Goal: Task Accomplishment & Management: Manage account settings

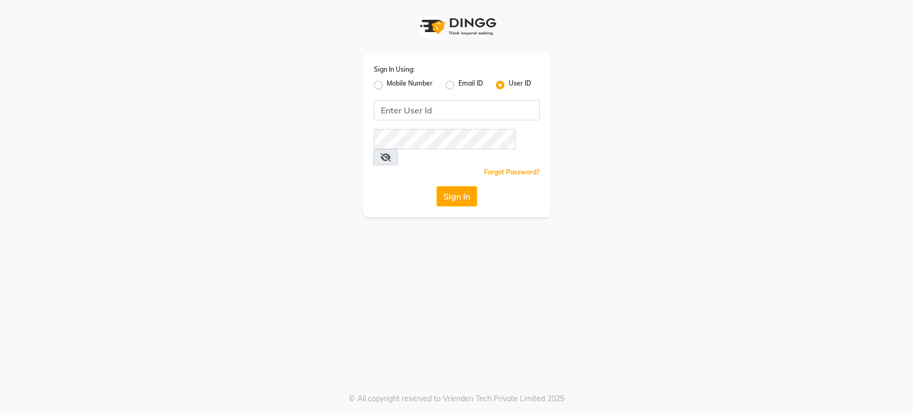
click at [387, 85] on label "Mobile Number" at bounding box center [410, 85] width 46 height 13
click at [387, 85] on input "Mobile Number" at bounding box center [390, 82] width 7 height 7
radio input "true"
radio input "false"
click at [454, 105] on input "Username" at bounding box center [475, 110] width 130 height 20
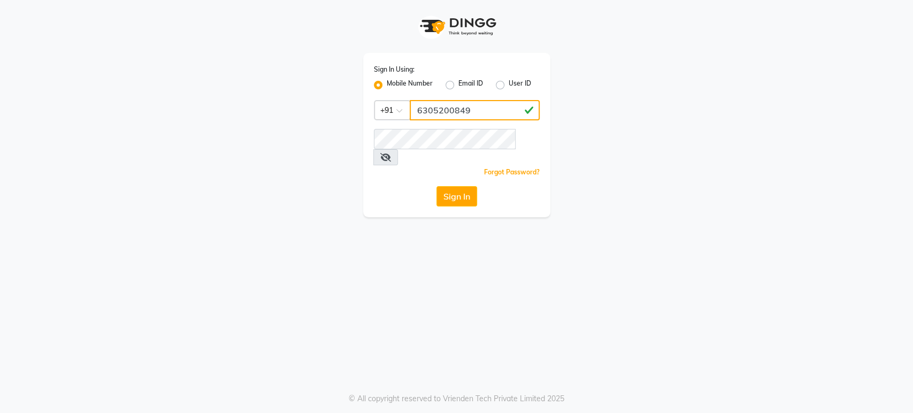
type input "6305200849"
click at [464, 186] on button "Sign In" at bounding box center [457, 196] width 41 height 20
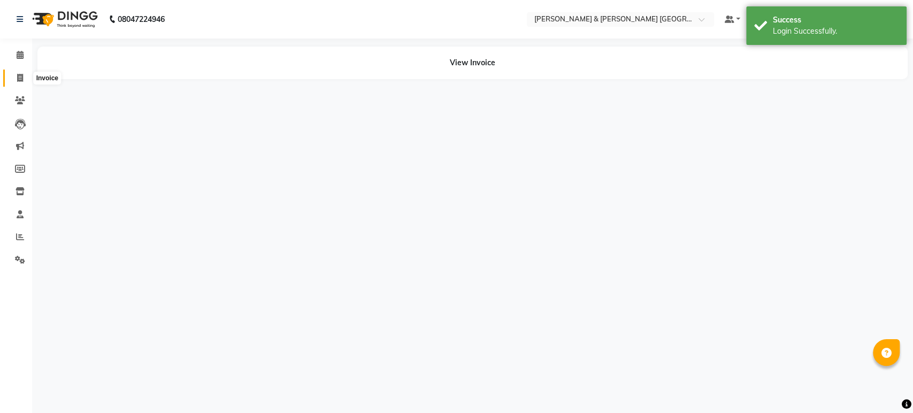
click at [22, 75] on icon at bounding box center [20, 78] width 6 height 8
select select "service"
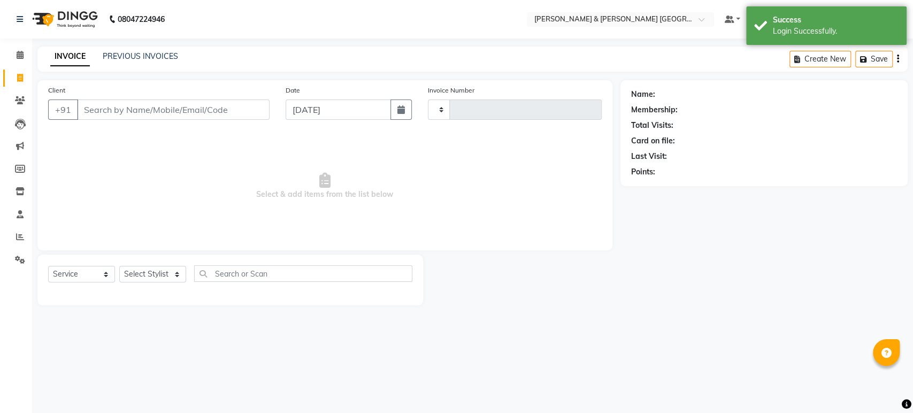
type input "0173"
select select "8717"
click at [606, 15] on input "text" at bounding box center [609, 20] width 155 height 11
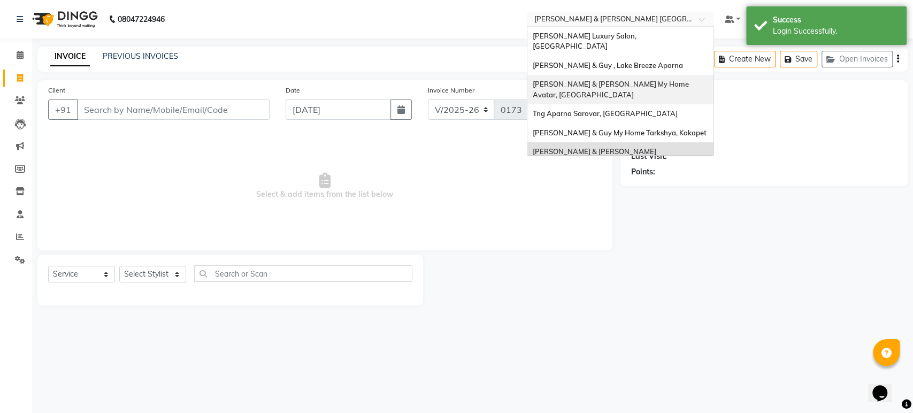
scroll to position [99, 0]
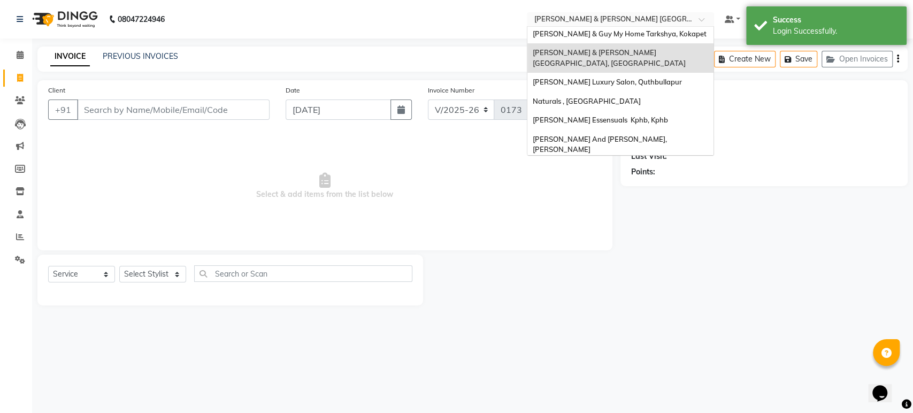
click at [631, 194] on span "[PERSON_NAME] & [PERSON_NAME] Avante, Kokapet" at bounding box center [609, 203] width 152 height 19
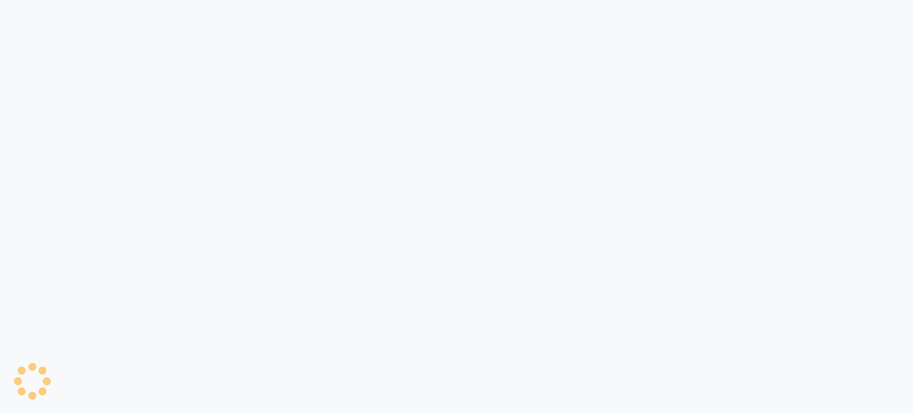
select select "8778"
select select "service"
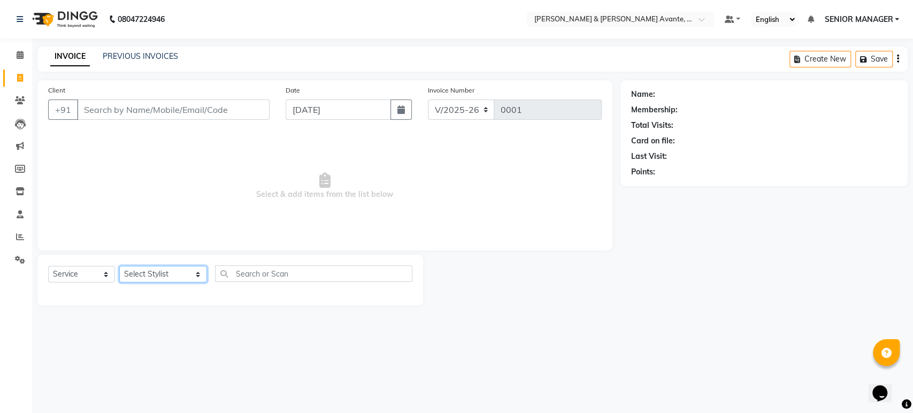
click at [148, 276] on select "Select Stylist MARIYA NAZIM POULOMI ASSISTANT MANAGER VISHAL" at bounding box center [163, 274] width 88 height 17
select select "89831"
click at [119, 266] on select "Select Stylist MARIYA NAZIM POULOMI ASSISTANT MANAGER VISHAL" at bounding box center [163, 274] width 88 height 17
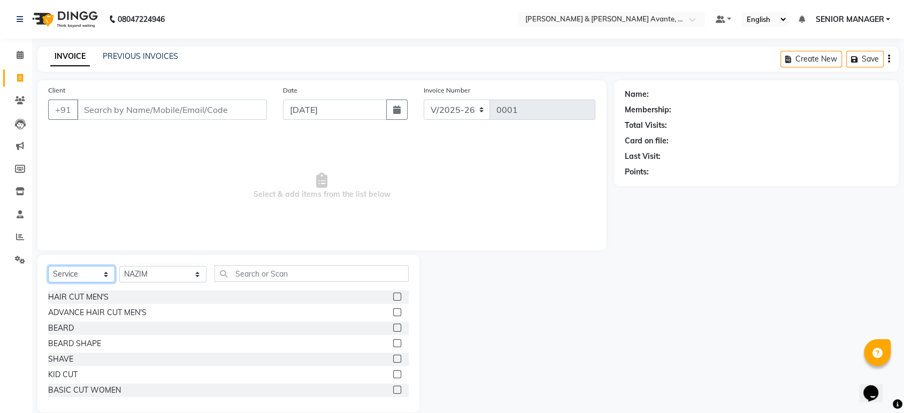
click at [101, 277] on select "Select Service Product Membership Package Voucher Prepaid Gift Card" at bounding box center [81, 274] width 67 height 17
click at [48, 266] on select "Select Service Product Membership Package Voucher Prepaid Gift Card" at bounding box center [81, 274] width 67 height 17
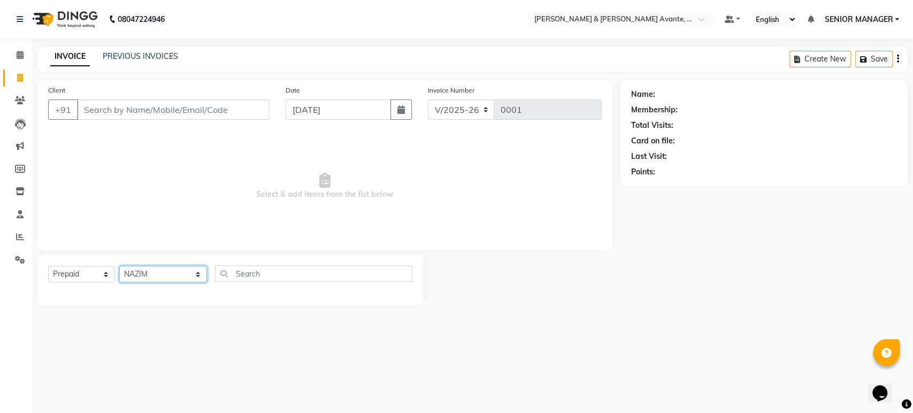
click at [172, 272] on select "Select Stylist MARIYA NAZIM POULOMI ASSISTANT MANAGER VISHAL" at bounding box center [163, 274] width 88 height 17
click at [119, 266] on select "Select Stylist MARIYA NAZIM POULOMI ASSISTANT MANAGER VISHAL" at bounding box center [163, 274] width 88 height 17
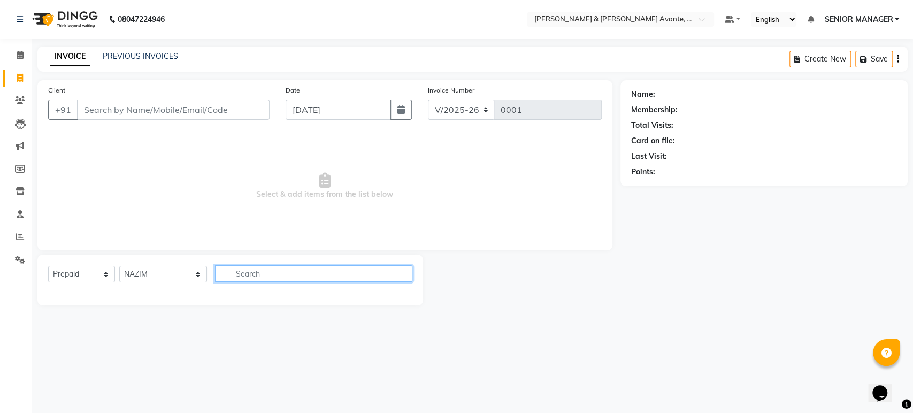
click at [247, 271] on input "text" at bounding box center [313, 273] width 197 height 17
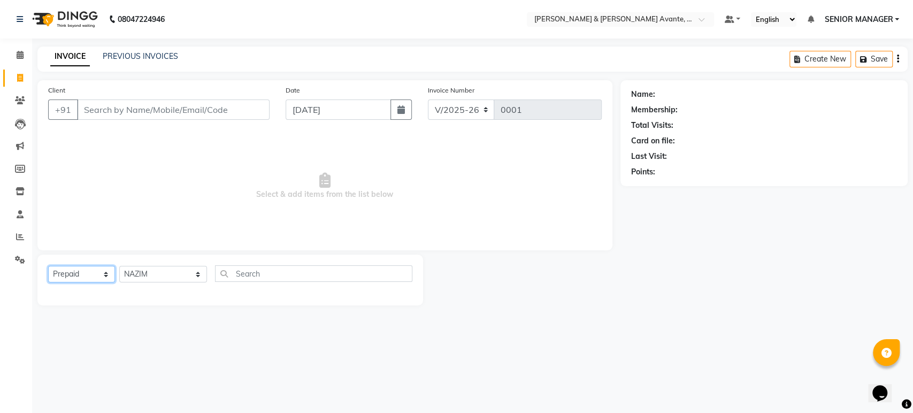
click at [68, 275] on select "Select Service Product Membership Package Voucher Prepaid Gift Card" at bounding box center [81, 274] width 67 height 17
select select "service"
click at [48, 266] on select "Select Service Product Membership Package Voucher Prepaid Gift Card" at bounding box center [81, 274] width 67 height 17
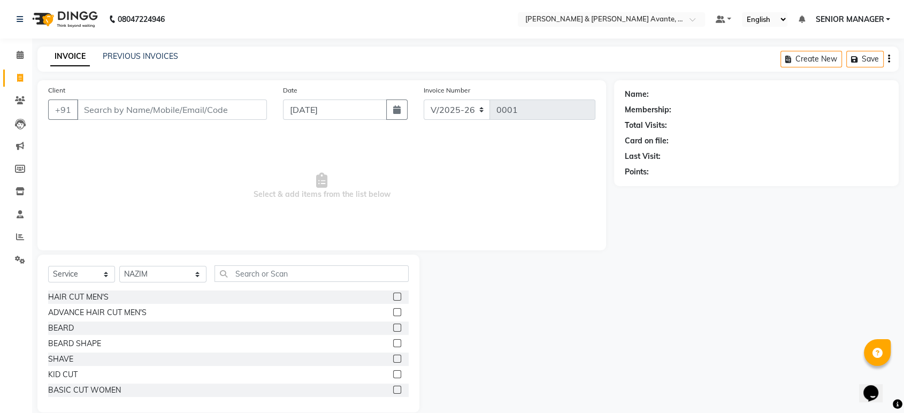
click at [393, 295] on label at bounding box center [397, 297] width 8 height 8
click at [393, 295] on input "checkbox" at bounding box center [396, 297] width 7 height 7
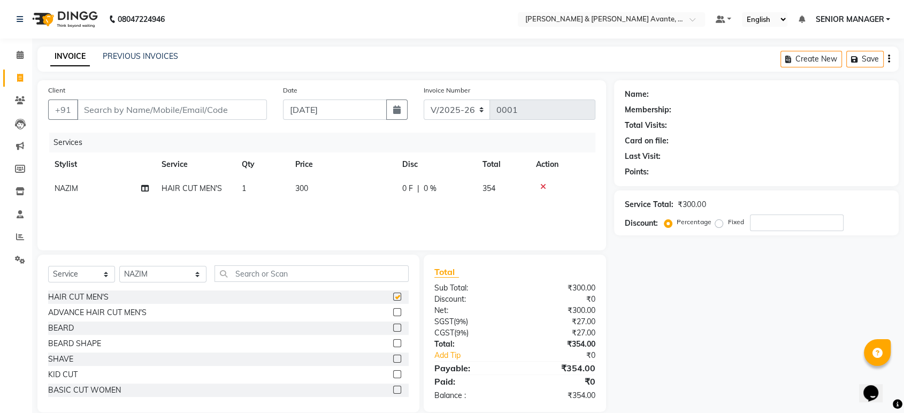
checkbox input "false"
click at [15, 165] on icon at bounding box center [20, 169] width 10 height 8
select select
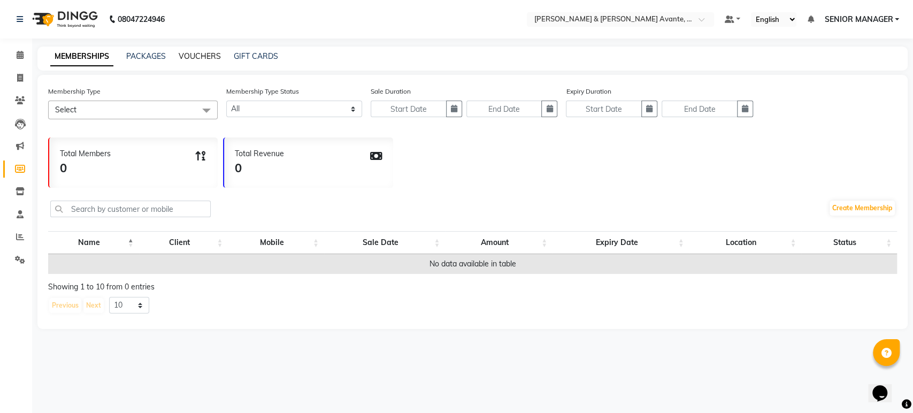
click at [201, 58] on link "VOUCHERS" at bounding box center [200, 56] width 42 height 10
select select
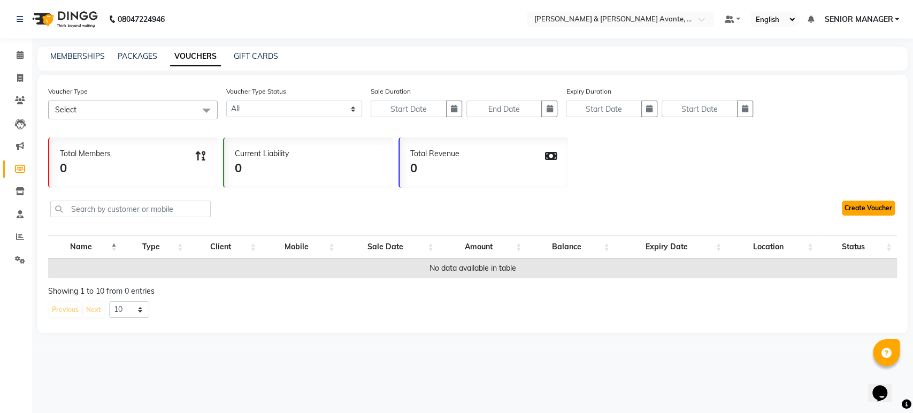
click at [866, 211] on link "Create Voucher" at bounding box center [868, 208] width 53 height 15
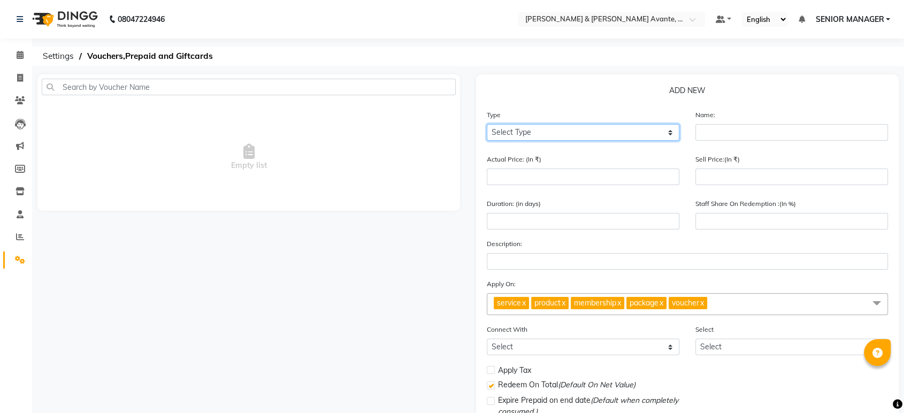
click at [588, 128] on select "Select Type Voucher Prepaid Gift Card" at bounding box center [583, 132] width 193 height 17
select select "P"
click at [487, 124] on select "Select Type Voucher Prepaid Gift Card" at bounding box center [583, 132] width 193 height 17
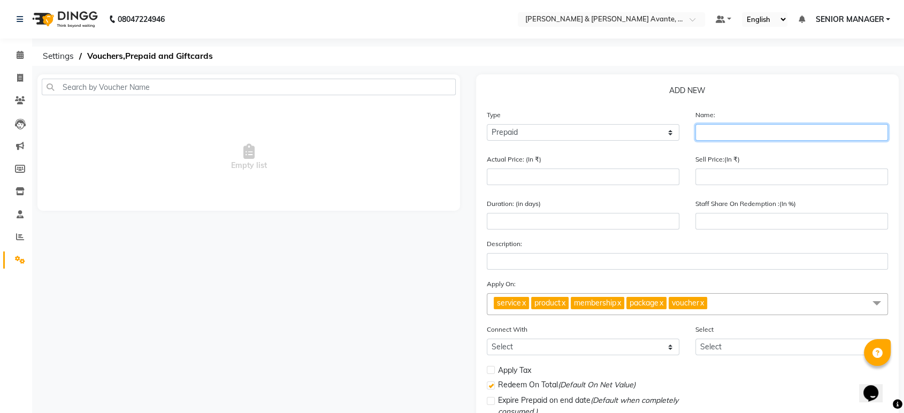
click at [718, 130] on input "text" at bounding box center [791, 132] width 193 height 17
click at [770, 135] on input "GOLD MEMBERSHGIP" at bounding box center [791, 132] width 193 height 17
type input "GOLD MEMBERSHIP"
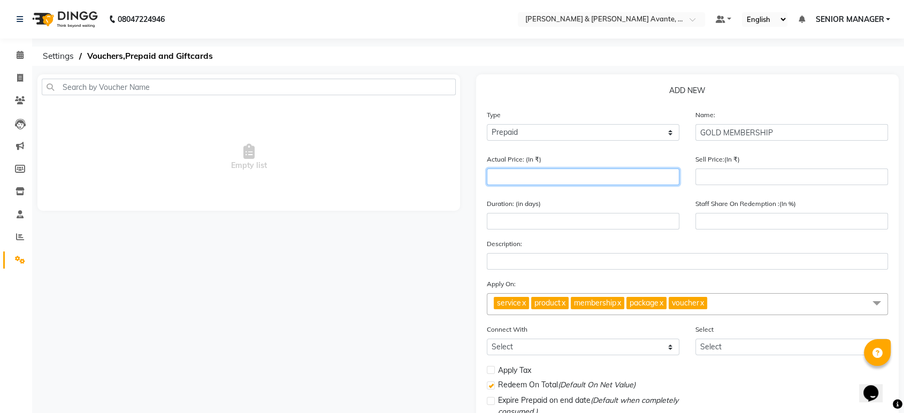
click at [526, 181] on input "number" at bounding box center [583, 177] width 193 height 17
type input "4"
type input "0"
type input "40000"
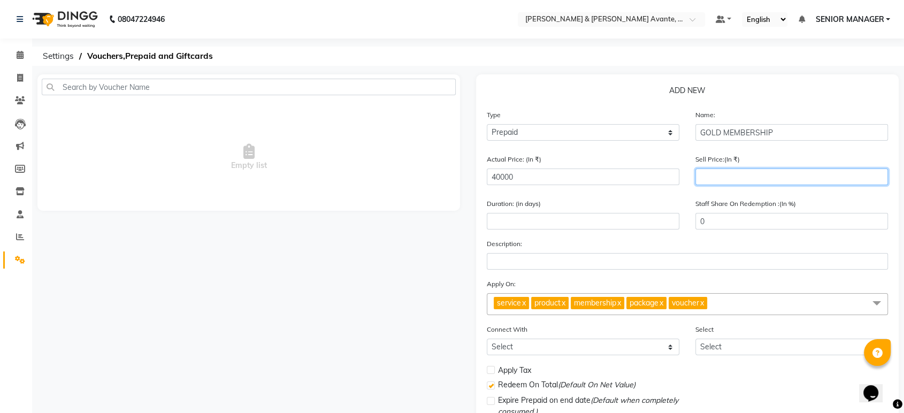
click at [706, 178] on input "number" at bounding box center [791, 177] width 193 height 17
type input "200"
type input "1"
type input "2000"
type input "5"
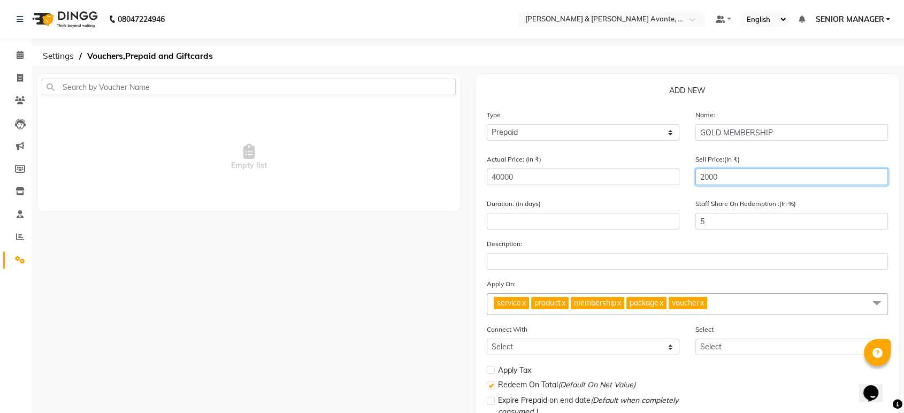
type input "20000"
type input "50"
type input "20000"
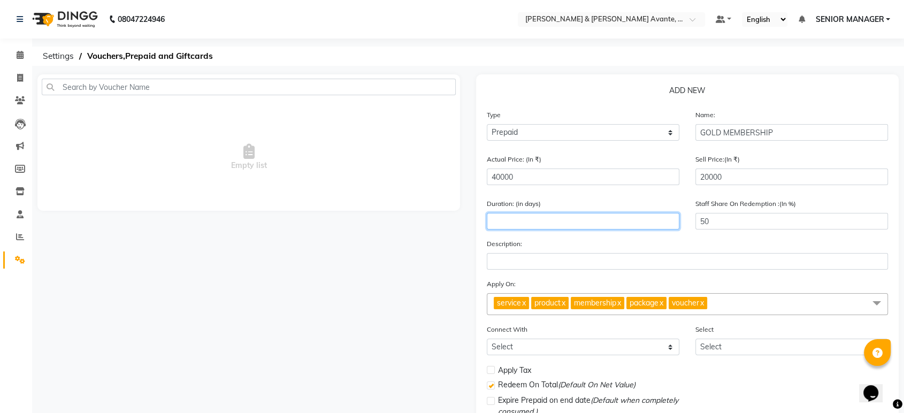
click at [588, 219] on input "number" at bounding box center [583, 221] width 193 height 17
type input "364"
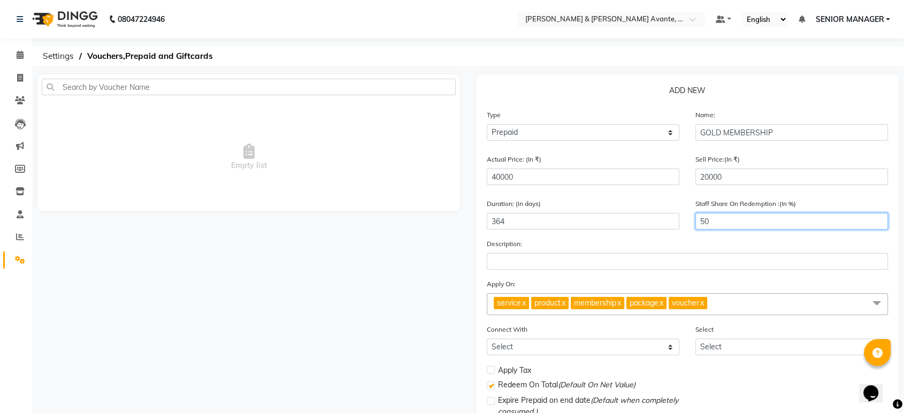
drag, startPoint x: 729, startPoint y: 226, endPoint x: 665, endPoint y: 227, distance: 64.2
click at [665, 227] on div "Duration: (in days) 364 Staff Share On Redemption :(In %) 50" at bounding box center [687, 218] width 417 height 40
type input "100"
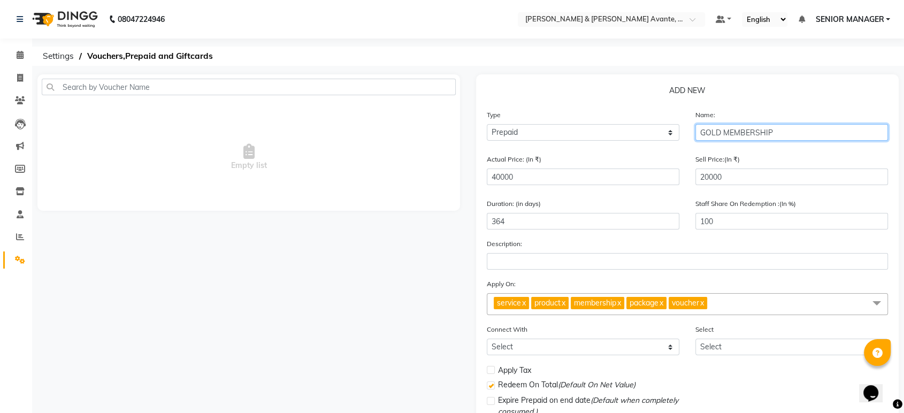
drag, startPoint x: 674, startPoint y: 135, endPoint x: 656, endPoint y: 136, distance: 18.2
click at [660, 135] on div "Type Select Type Voucher Prepaid Gift Card Name: GOLD MEMBERSHIP" at bounding box center [687, 129] width 417 height 40
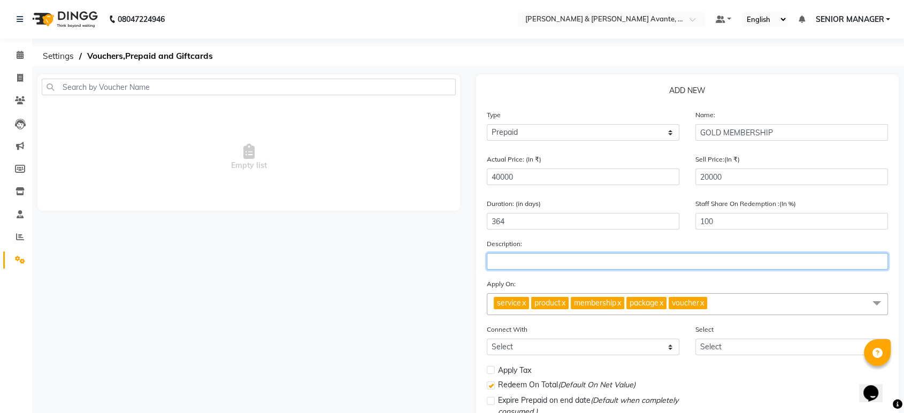
click at [520, 267] on input "text" at bounding box center [687, 261] width 401 height 17
paste input "GOLD MEMBERSHIP"
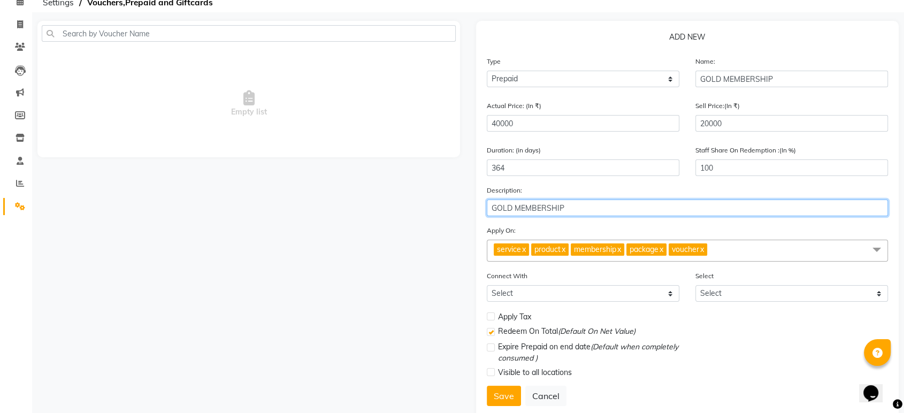
scroll to position [81, 0]
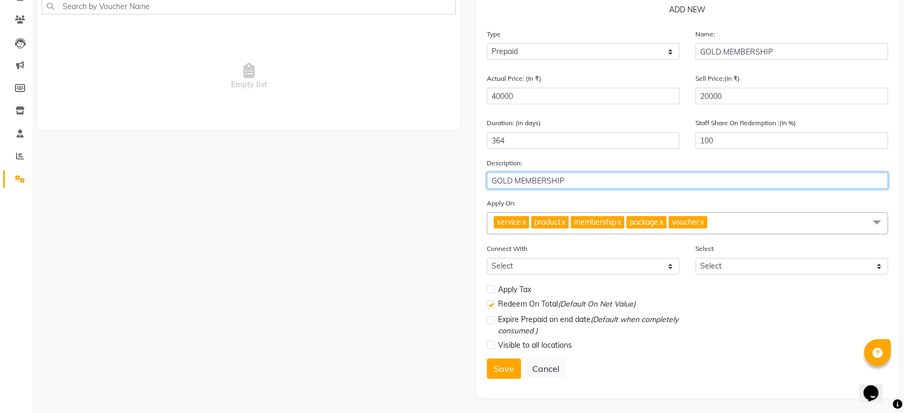
type input "GOLD MEMBERSHIP"
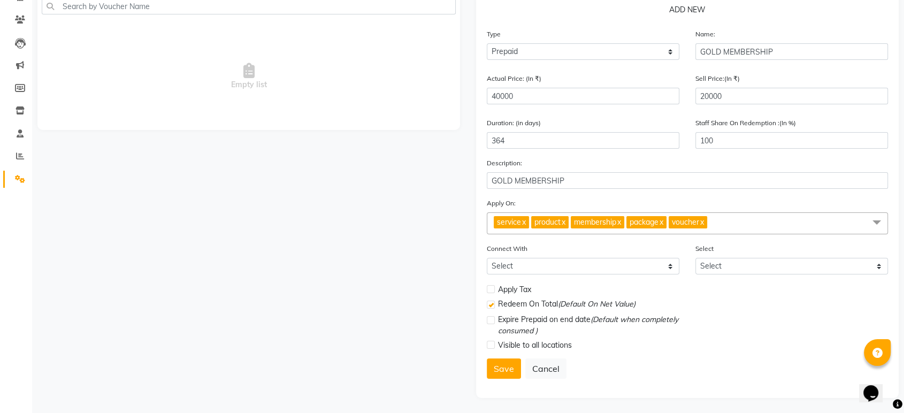
click at [491, 289] on label at bounding box center [491, 289] width 8 height 8
click at [491, 289] on input "checkbox" at bounding box center [490, 289] width 7 height 7
checkbox input "true"
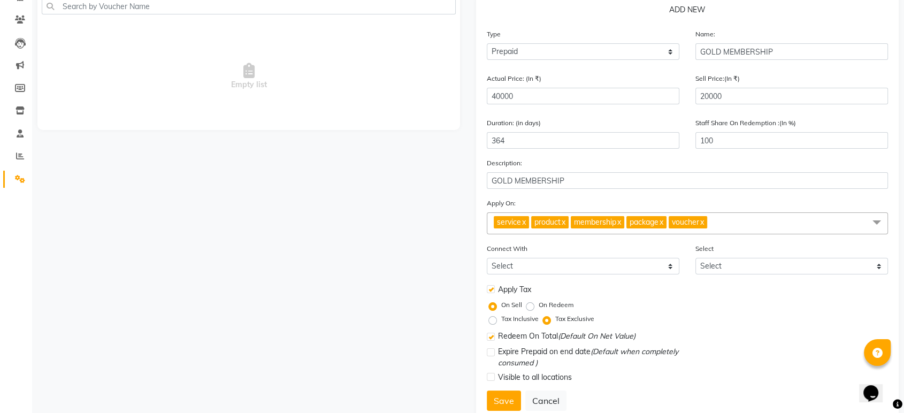
click at [539, 308] on label "On Redeem" at bounding box center [556, 305] width 35 height 10
click at [529, 308] on input "On Redeem" at bounding box center [532, 304] width 7 height 7
radio input "true"
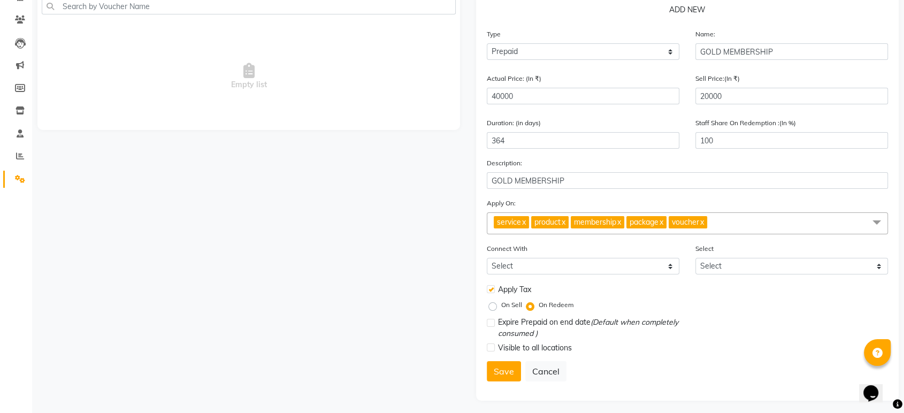
click at [491, 323] on label at bounding box center [491, 323] width 8 height 8
click at [491, 323] on input "checkbox" at bounding box center [490, 323] width 7 height 7
checkbox input "true"
click at [490, 345] on label at bounding box center [491, 347] width 8 height 8
click at [490, 345] on input "checkbox" at bounding box center [490, 348] width 7 height 7
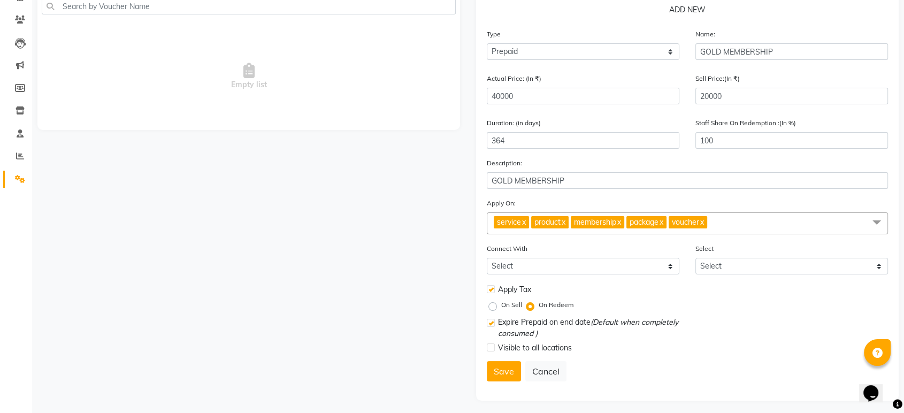
checkbox input "true"
click at [511, 376] on button "Save" at bounding box center [504, 371] width 34 height 20
select select
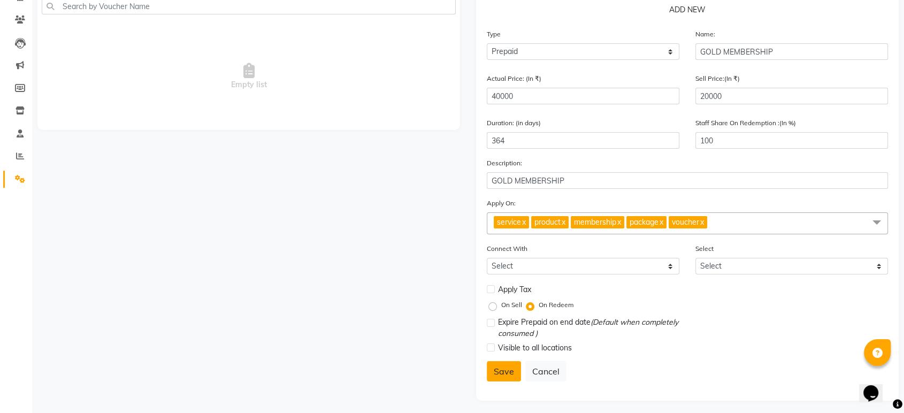
checkbox input "false"
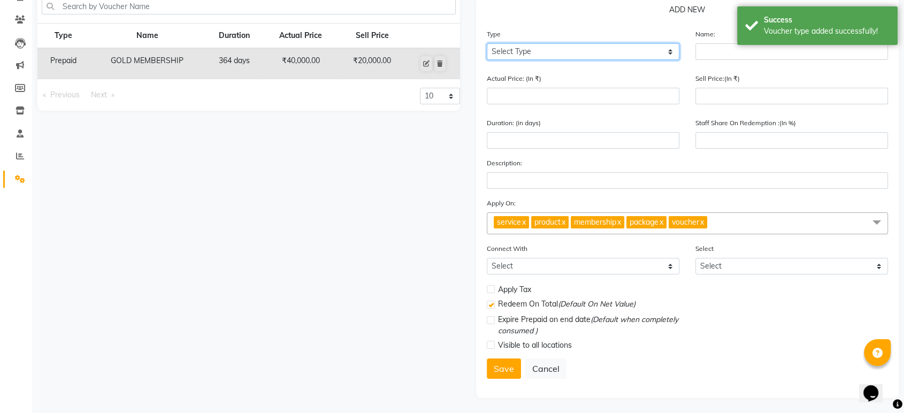
click at [607, 47] on select "Select Type Voucher Prepaid Gift Card" at bounding box center [583, 51] width 193 height 17
select select "P"
click at [487, 43] on select "Select Type Voucher Prepaid Gift Card" at bounding box center [583, 51] width 193 height 17
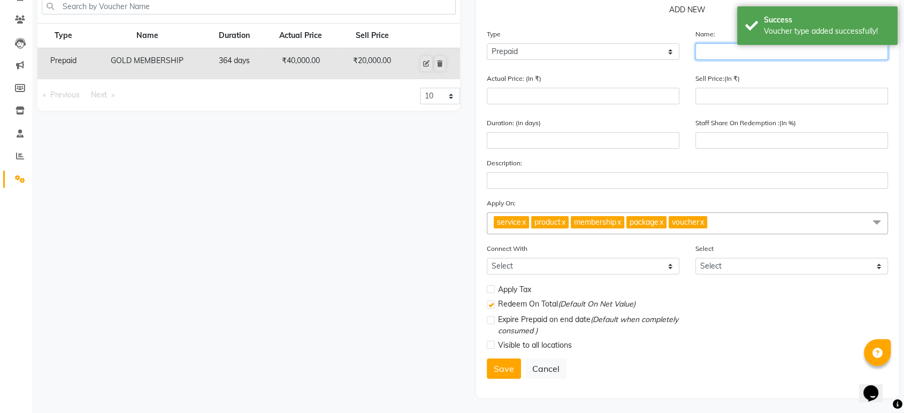
click at [723, 56] on input "text" at bounding box center [791, 51] width 193 height 17
type input "PLATINUM MEMBERSHIP"
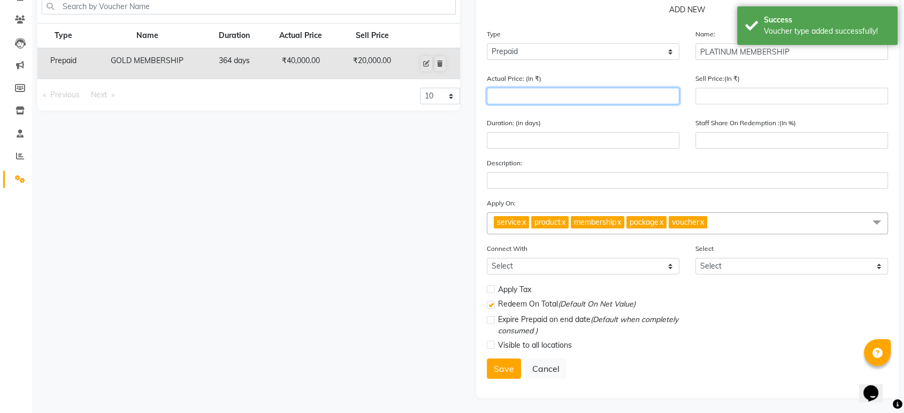
click at [504, 93] on input "number" at bounding box center [583, 96] width 193 height 17
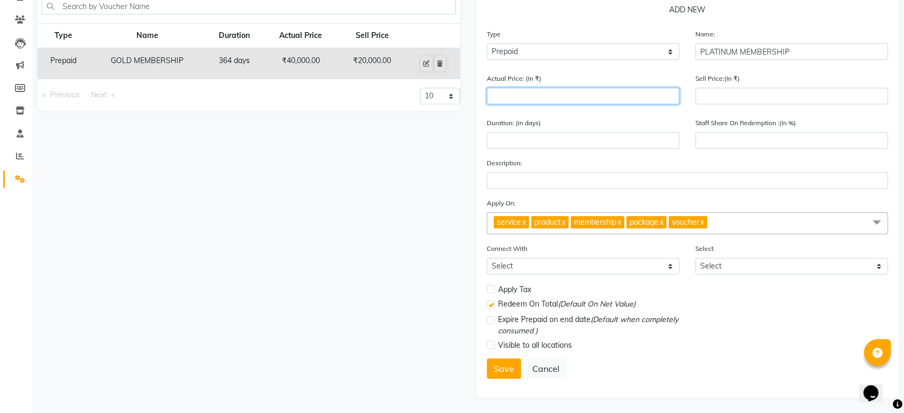
type input "5"
type input "0"
type input "50000"
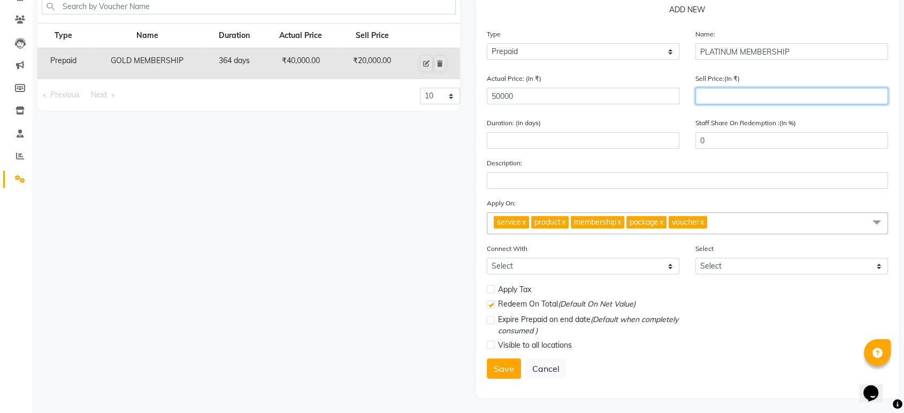
click at [733, 101] on input "number" at bounding box center [791, 96] width 193 height 17
type input "250"
type input "1"
type input "2500"
type input "5"
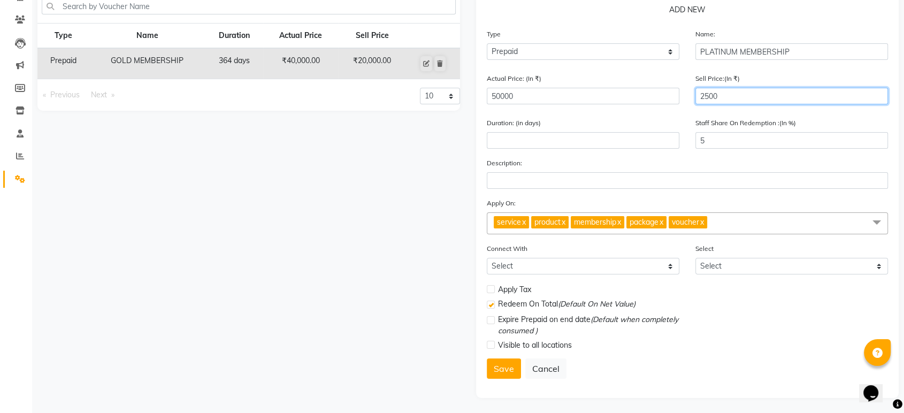
type input "25000"
type input "50"
type input "25000"
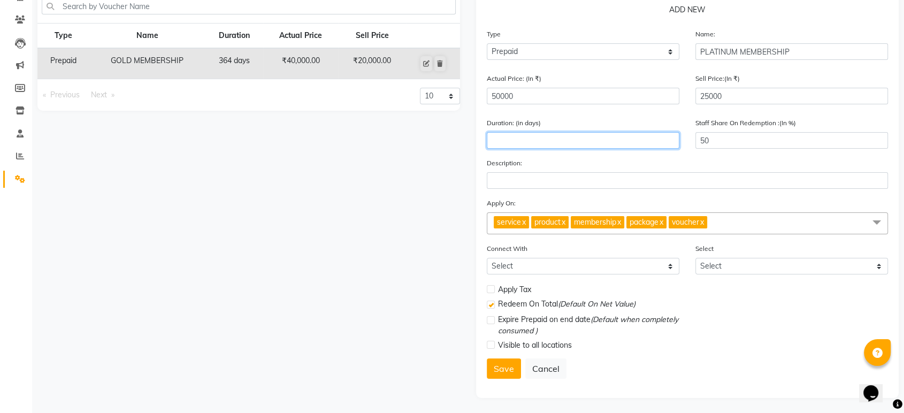
click at [619, 141] on input "number" at bounding box center [583, 140] width 193 height 17
type input "364"
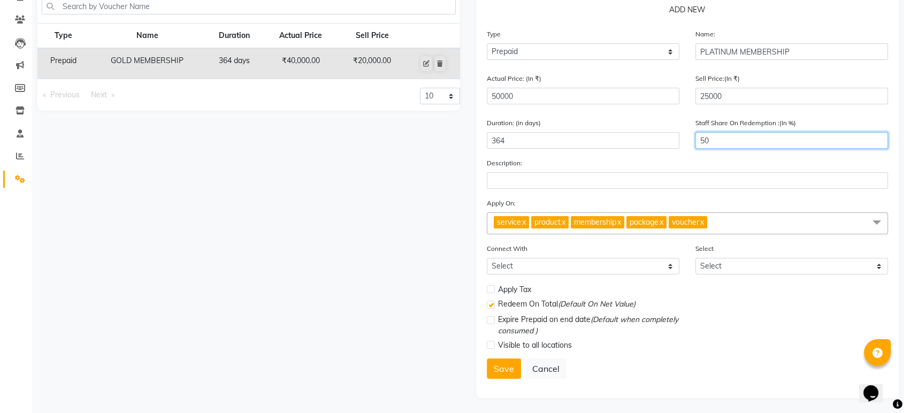
drag, startPoint x: 758, startPoint y: 143, endPoint x: 603, endPoint y: 144, distance: 155.1
click at [603, 144] on div "Duration: (in days) 364 Staff Share On Redemption :(In %) 50" at bounding box center [687, 137] width 417 height 40
type input "100"
drag, startPoint x: 800, startPoint y: 42, endPoint x: 643, endPoint y: 44, distance: 157.3
click at [644, 44] on div "Type Select Type Voucher Prepaid Gift Card Name: PLATINUM MEMBERSHIP" at bounding box center [687, 48] width 417 height 40
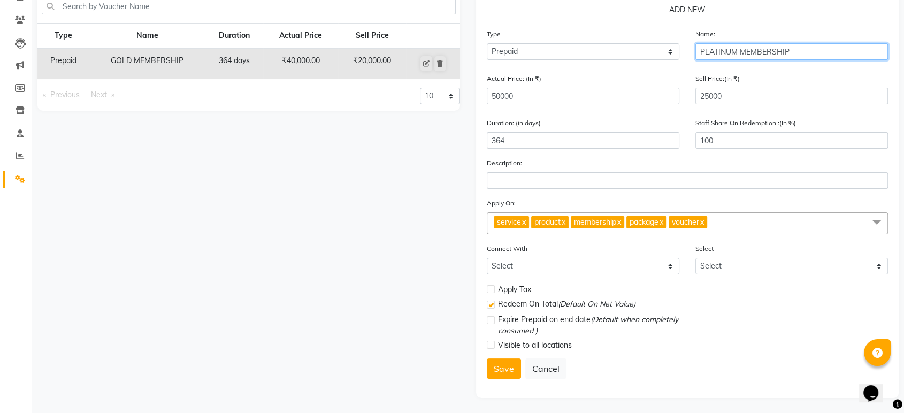
click at [795, 52] on input "PLATINUM MEMBERSHIP" at bounding box center [791, 51] width 193 height 17
drag, startPoint x: 795, startPoint y: 52, endPoint x: 699, endPoint y: 52, distance: 96.3
click at [699, 52] on input "PLATINUM MEMBERSHIP" at bounding box center [791, 51] width 193 height 17
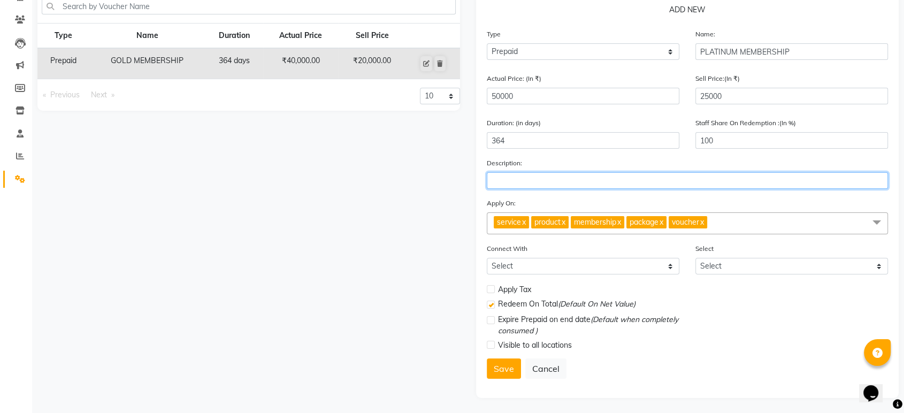
click at [525, 179] on input "text" at bounding box center [687, 180] width 401 height 17
paste input "PLATINUM MEMBERSHIP"
type input "PLATINUM MEMBERSHIP"
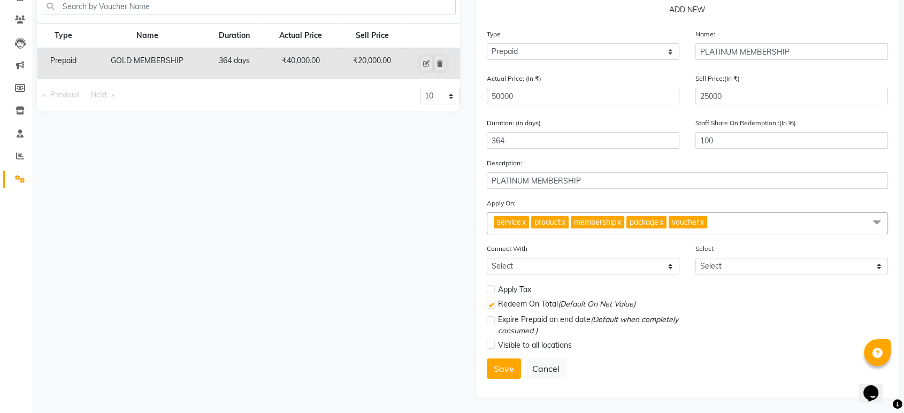
click at [493, 288] on label at bounding box center [491, 289] width 8 height 8
click at [493, 288] on input "checkbox" at bounding box center [490, 289] width 7 height 7
checkbox input "true"
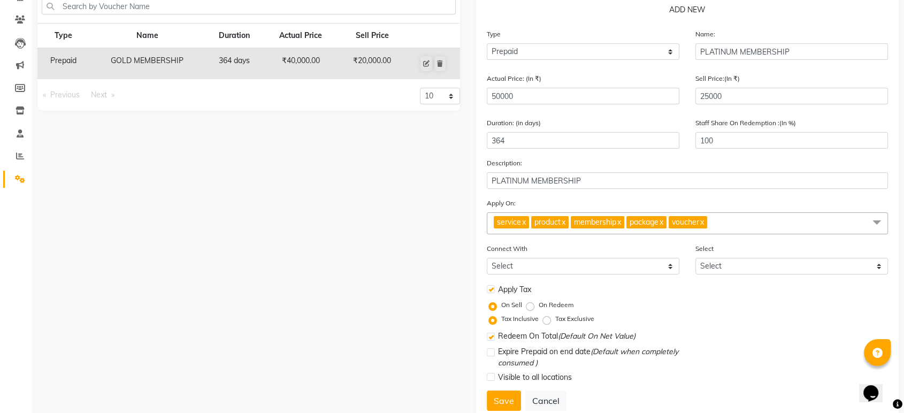
click at [539, 305] on label "On Redeem" at bounding box center [556, 305] width 35 height 10
click at [530, 305] on input "On Redeem" at bounding box center [532, 304] width 7 height 7
radio input "true"
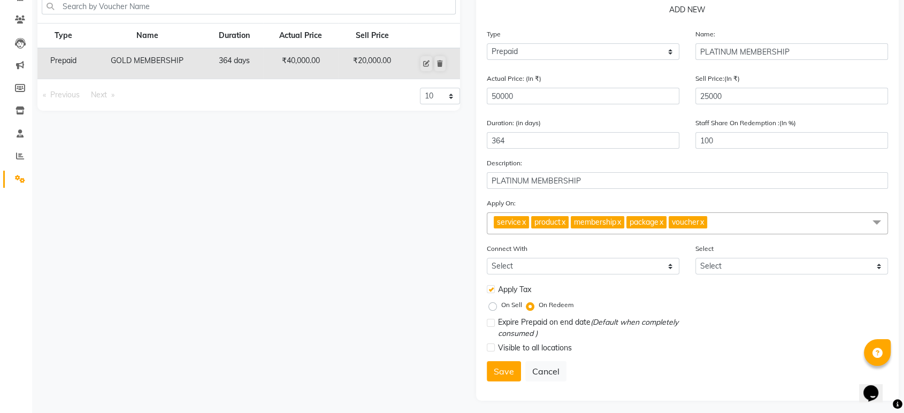
click at [489, 323] on label at bounding box center [491, 323] width 8 height 8
click at [489, 323] on input "checkbox" at bounding box center [490, 323] width 7 height 7
checkbox input "true"
click at [489, 347] on label at bounding box center [491, 347] width 8 height 8
click at [489, 347] on input "checkbox" at bounding box center [490, 348] width 7 height 7
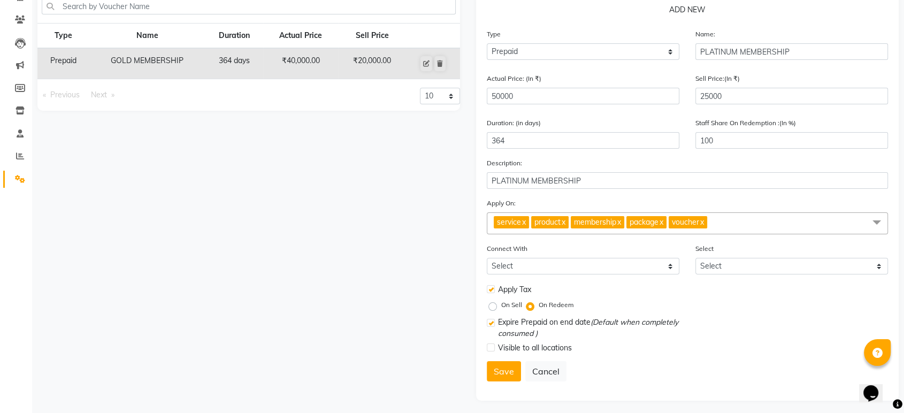
checkbox input "true"
click at [509, 371] on button "Save" at bounding box center [504, 371] width 34 height 20
select select
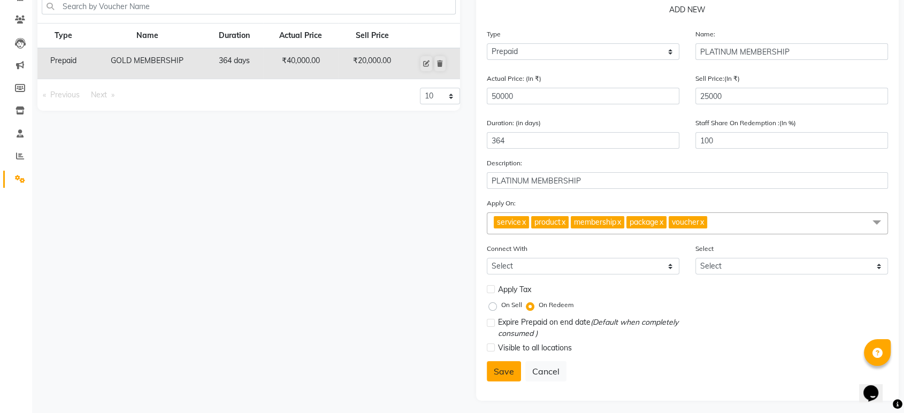
checkbox input "false"
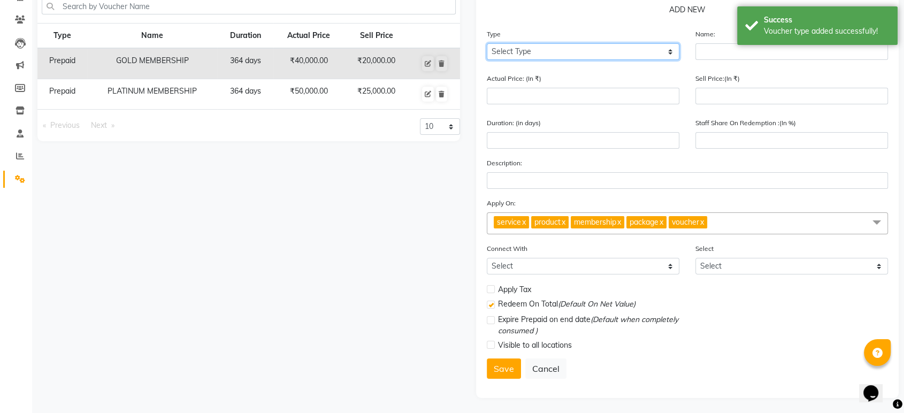
click at [579, 55] on select "Select Type Voucher Prepaid Gift Card" at bounding box center [583, 51] width 193 height 17
select select "P"
click at [487, 43] on select "Select Type Voucher Prepaid Gift Card" at bounding box center [583, 51] width 193 height 17
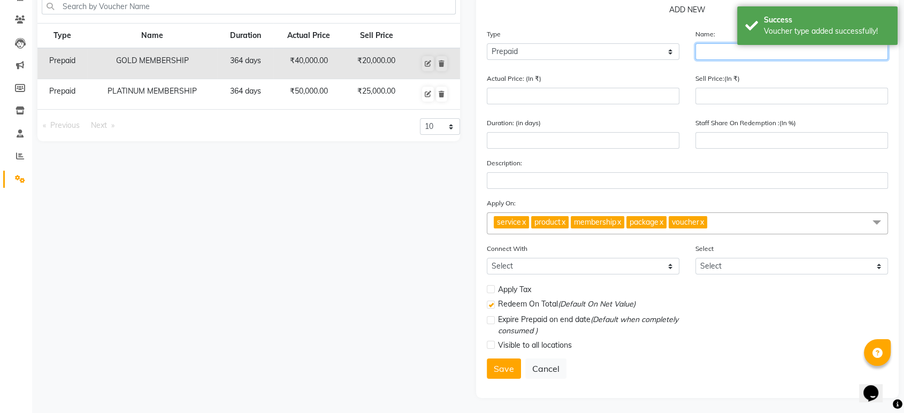
click at [718, 50] on input "text" at bounding box center [791, 51] width 193 height 17
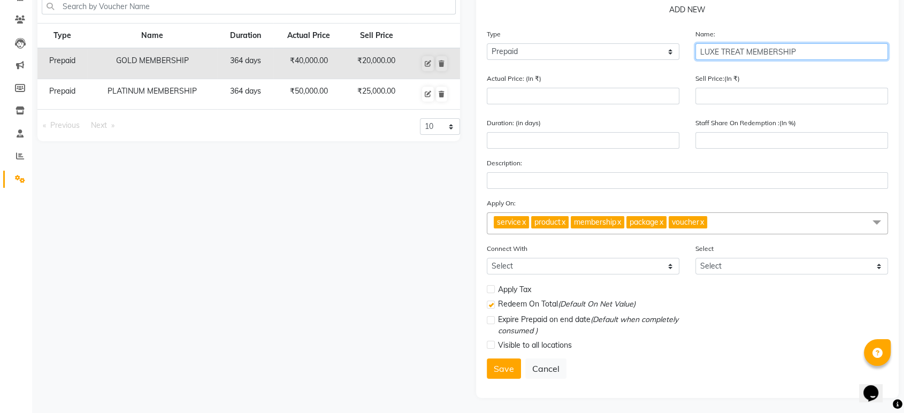
type input "LUXE TREAT MEMBERSHIP"
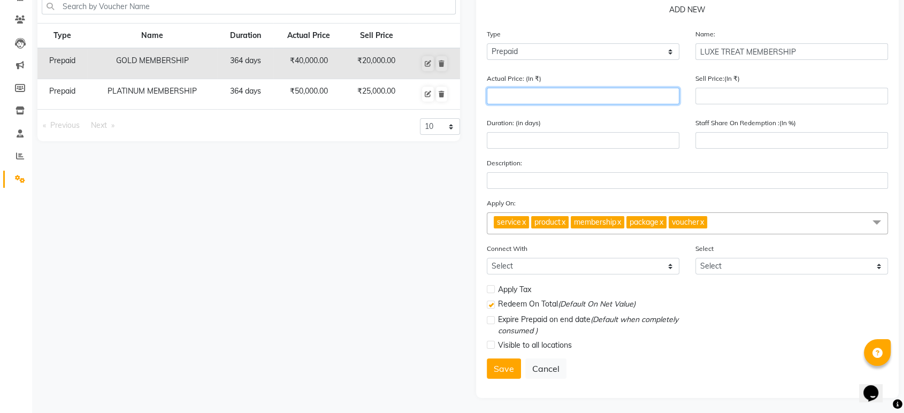
click at [565, 99] on input "number" at bounding box center [583, 96] width 193 height 17
type input "6"
type input "0"
type input "60000"
click at [728, 105] on div "Sell Price:(In ₹)" at bounding box center [791, 93] width 209 height 40
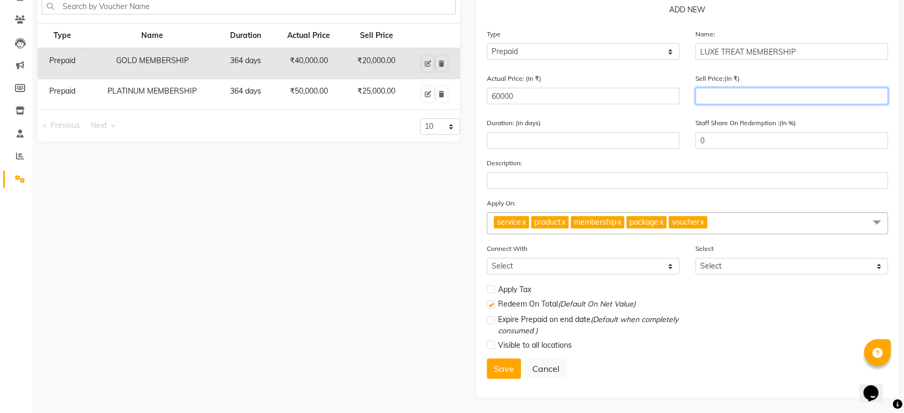
click at [723, 98] on input "number" at bounding box center [791, 96] width 193 height 17
type input "300"
type input "1"
type input "3000"
type input "5"
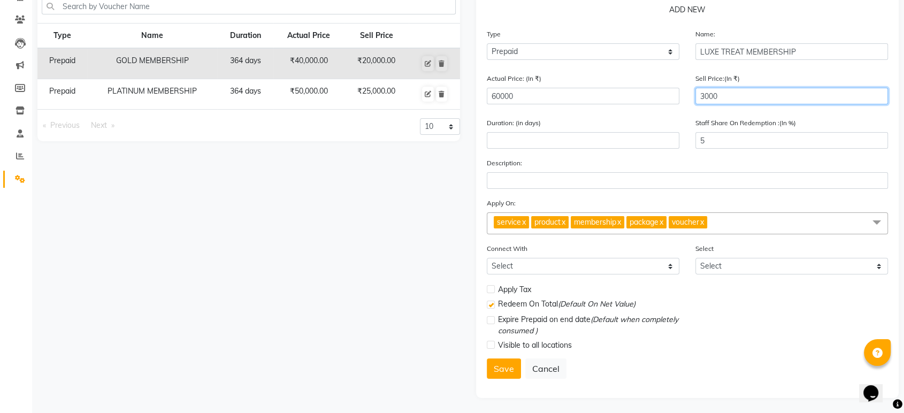
type input "30000"
type input "50"
type input "30000"
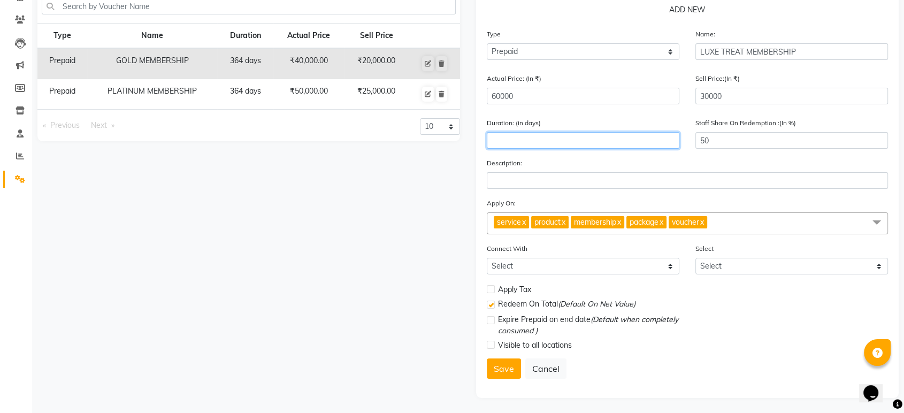
click at [614, 143] on input "number" at bounding box center [583, 140] width 193 height 17
type input "364"
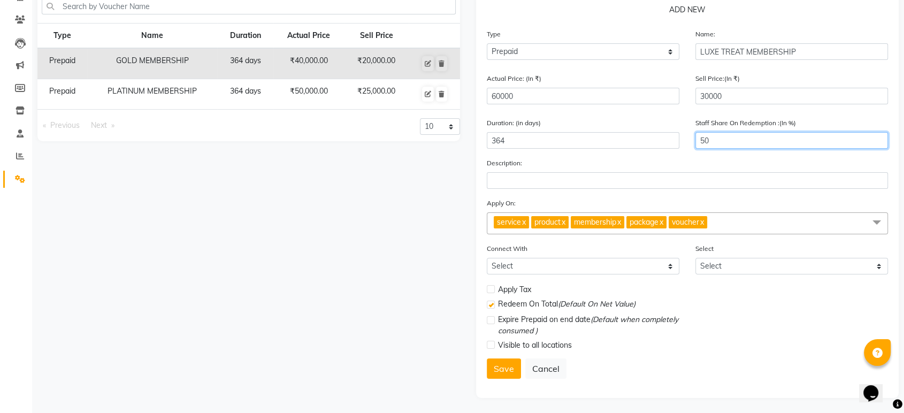
drag, startPoint x: 737, startPoint y: 144, endPoint x: 608, endPoint y: 152, distance: 129.7
click at [608, 152] on div "Duration: (in days) 364 Staff Share On Redemption :(In %) 50" at bounding box center [687, 137] width 417 height 40
type input "100"
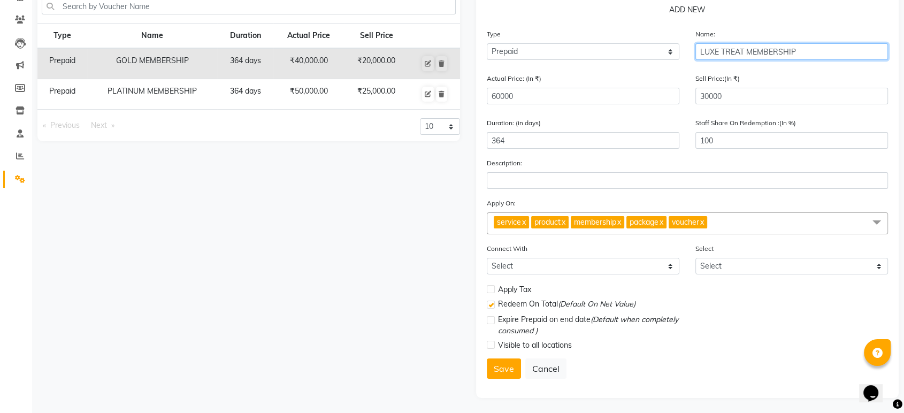
drag, startPoint x: 809, startPoint y: 53, endPoint x: 607, endPoint y: 58, distance: 202.3
click at [607, 58] on div "Type Select Type Voucher Prepaid Gift Card Name: LUXE TREAT MEMBERSHIP" at bounding box center [687, 48] width 417 height 40
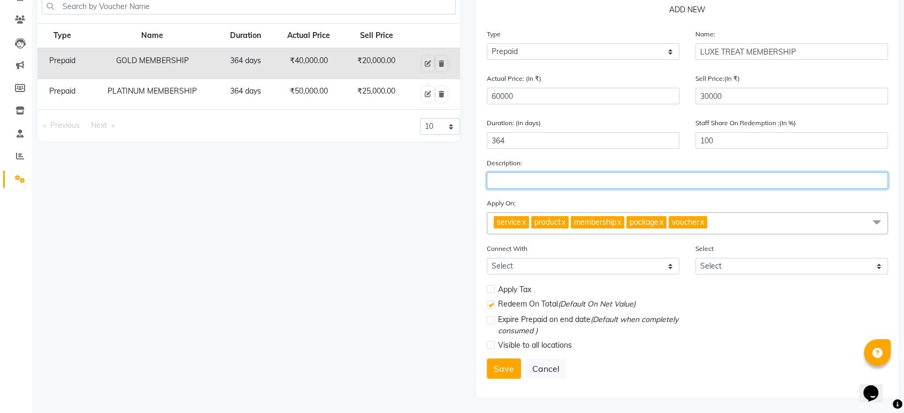
click at [524, 181] on input "text" at bounding box center [687, 180] width 401 height 17
paste input "LUXE TREAT MEMBERSHIP"
type input "LUXE TREAT MEMBERSHIP"
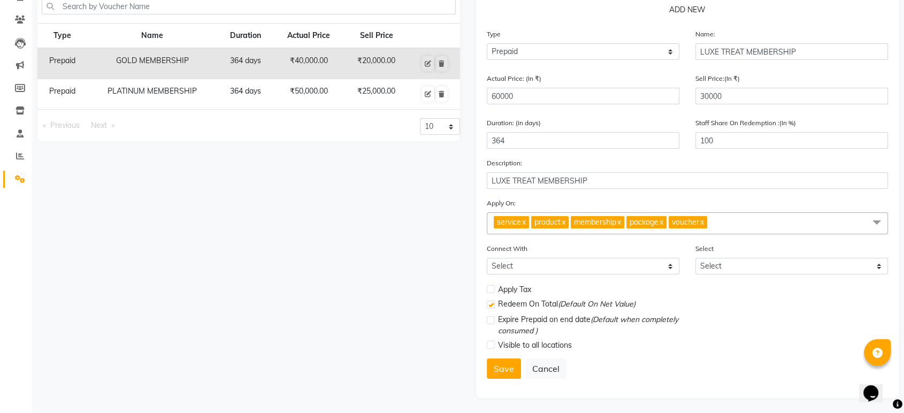
click at [493, 287] on label at bounding box center [491, 289] width 8 height 8
click at [493, 287] on input "checkbox" at bounding box center [490, 289] width 7 height 7
checkbox input "true"
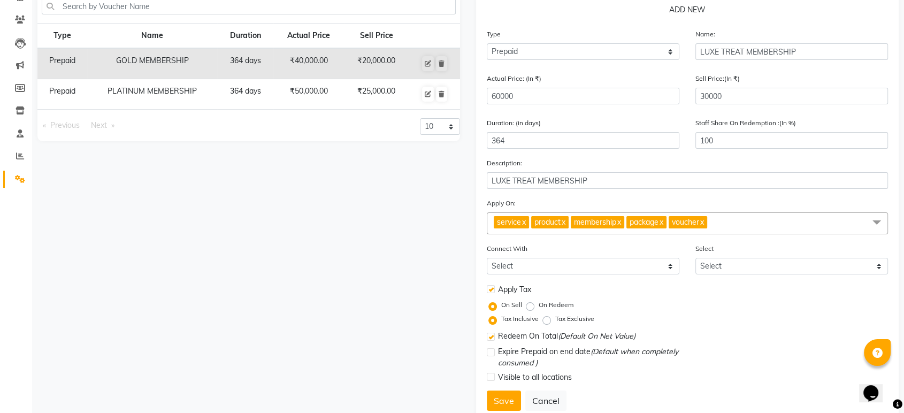
click at [539, 307] on label "On Redeem" at bounding box center [556, 305] width 35 height 10
click at [532, 307] on input "On Redeem" at bounding box center [532, 304] width 7 height 7
radio input "true"
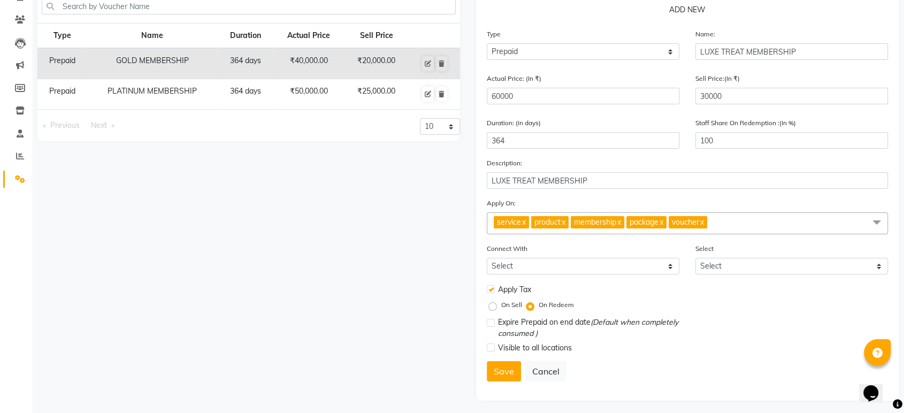
click at [491, 324] on label at bounding box center [491, 323] width 8 height 8
click at [491, 324] on input "checkbox" at bounding box center [490, 323] width 7 height 7
checkbox input "true"
click at [488, 343] on label at bounding box center [491, 347] width 8 height 8
click at [488, 345] on input "checkbox" at bounding box center [490, 348] width 7 height 7
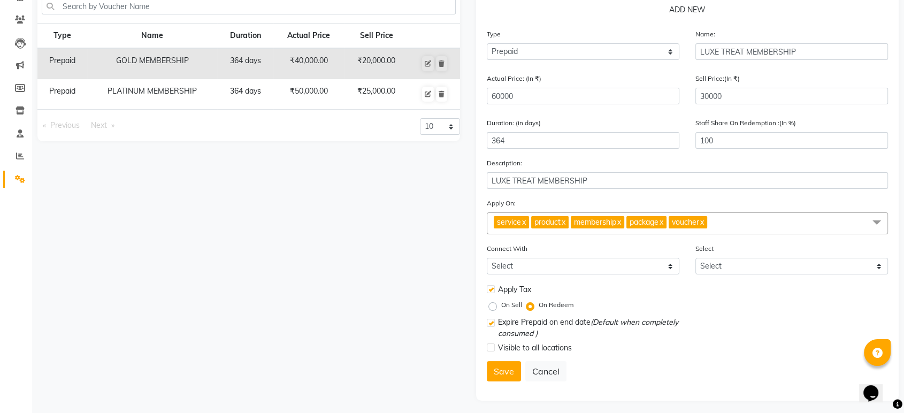
checkbox input "true"
click at [512, 376] on button "Save" at bounding box center [504, 371] width 34 height 20
select select
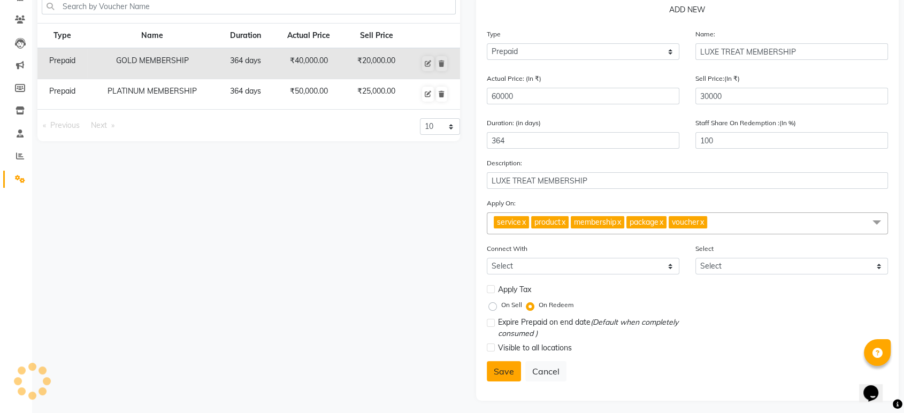
checkbox input "false"
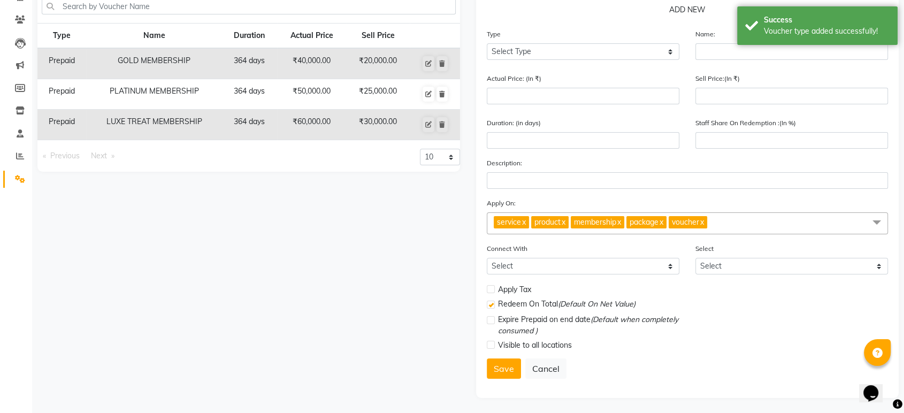
click at [598, 60] on div "Type Select Type Voucher Prepaid Gift Card" at bounding box center [583, 48] width 209 height 40
click at [582, 56] on select "Select Type Voucher Prepaid Gift Card" at bounding box center [583, 51] width 193 height 17
select select "P"
click at [487, 43] on select "Select Type Voucher Prepaid Gift Card" at bounding box center [583, 51] width 193 height 17
click at [711, 54] on input "text" at bounding box center [791, 51] width 193 height 17
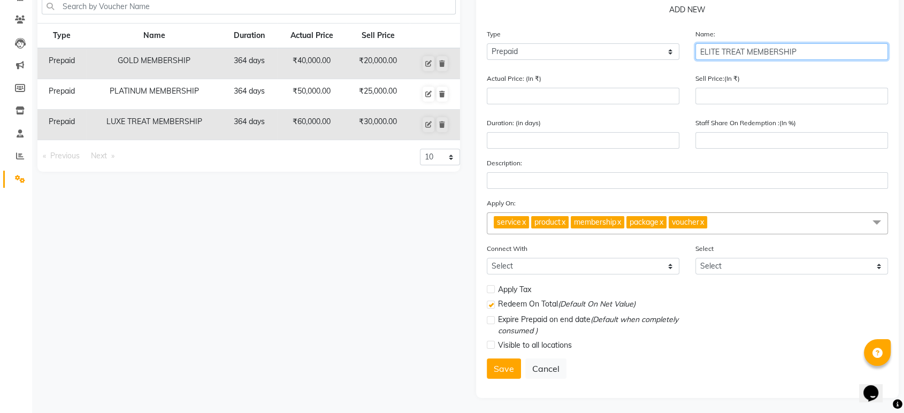
type input "ELITE TREAT MEMBERSHIP"
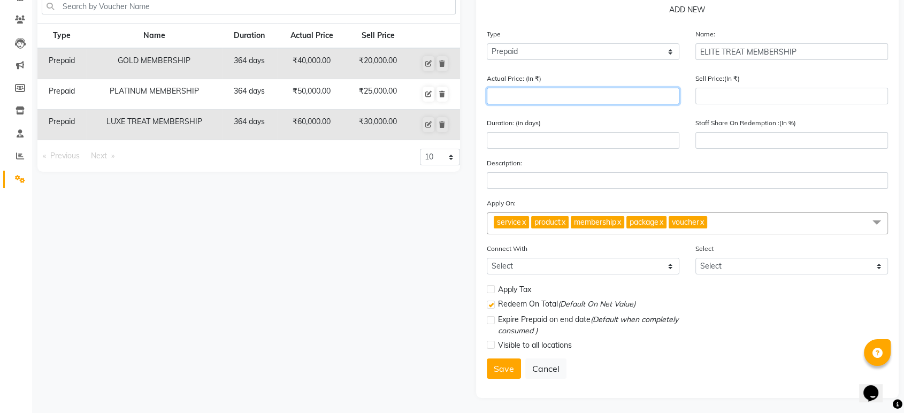
click at [506, 99] on input "number" at bounding box center [583, 96] width 193 height 17
type input "6"
type input "0"
type input "65000"
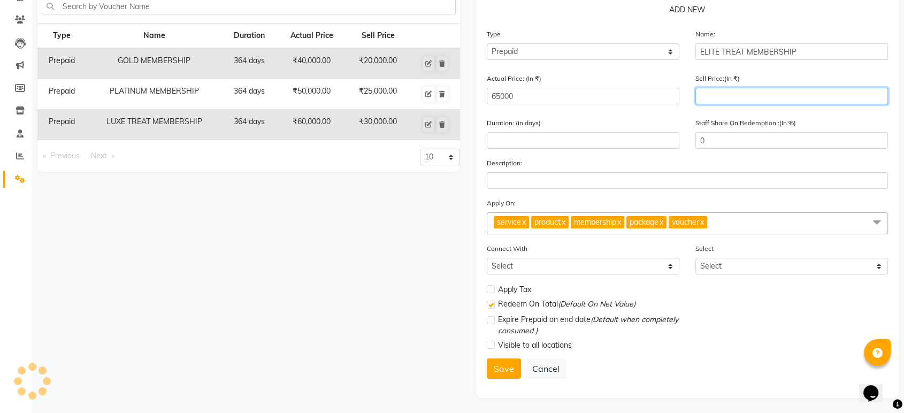
click at [713, 101] on input "number" at bounding box center [791, 96] width 193 height 17
type input "350"
type input "1"
type input "3500"
type input "5"
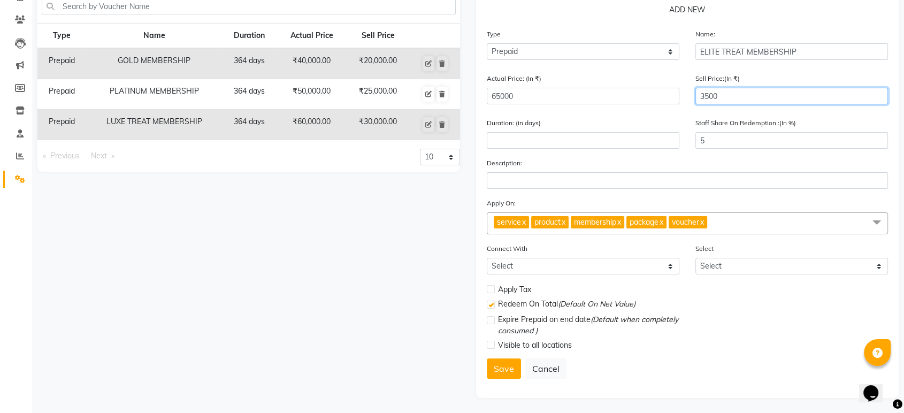
type input "35000"
type input "54"
type input "35000"
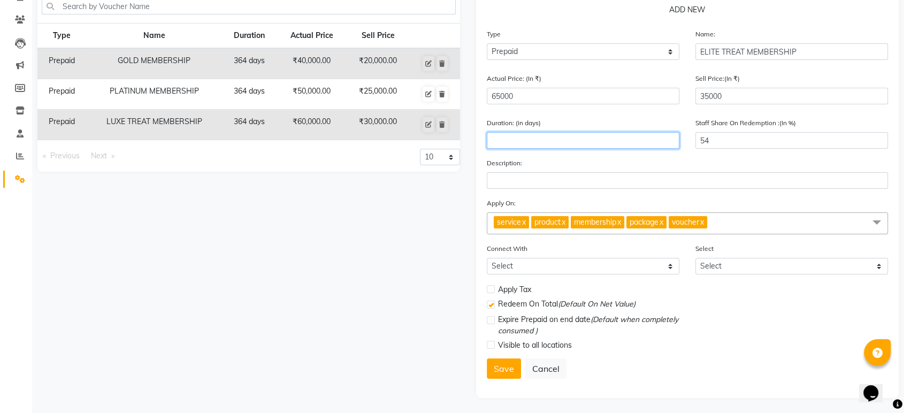
click at [580, 139] on input "number" at bounding box center [583, 140] width 193 height 17
type input "364"
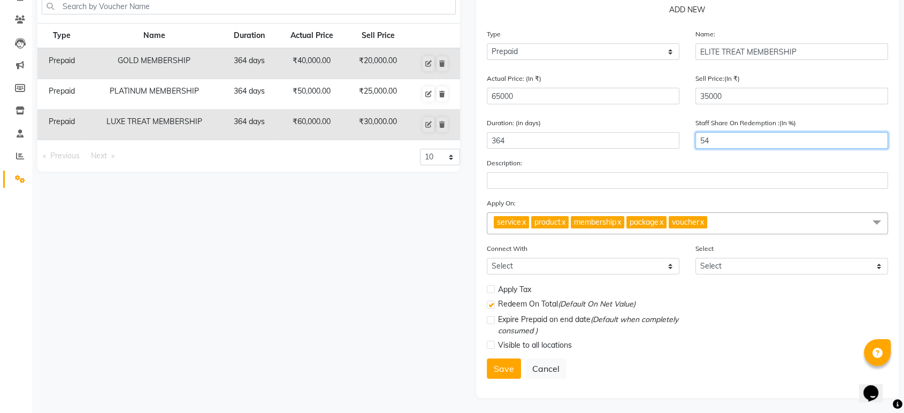
drag, startPoint x: 613, startPoint y: 157, endPoint x: 588, endPoint y: 163, distance: 25.2
click at [588, 163] on form "Type Select Type Voucher Prepaid Gift Card Name: ELITE TREAT MEMBERSHIP Actual …" at bounding box center [687, 207] width 401 height 359
type input "100"
drag, startPoint x: 779, startPoint y: 53, endPoint x: 654, endPoint y: 58, distance: 125.8
click at [654, 58] on div "Type Select Type Voucher Prepaid Gift Card Name: ELITE TREAT MEMBERSHIP" at bounding box center [687, 48] width 417 height 40
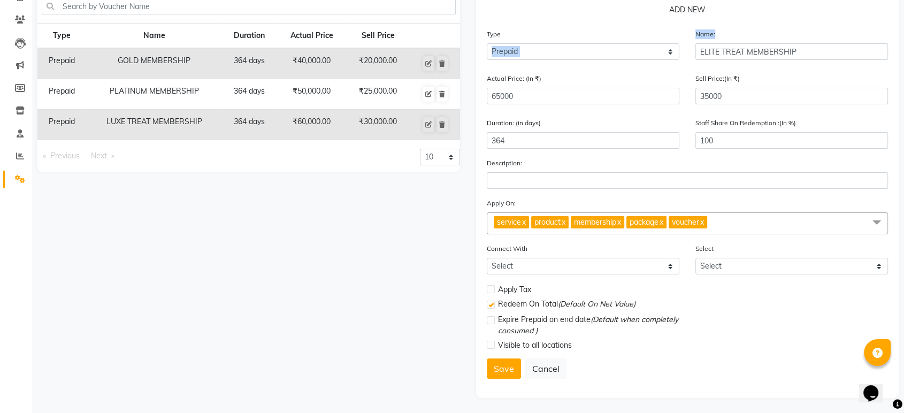
copy div "Select Type Voucher Prepaid Gift Card Name:"
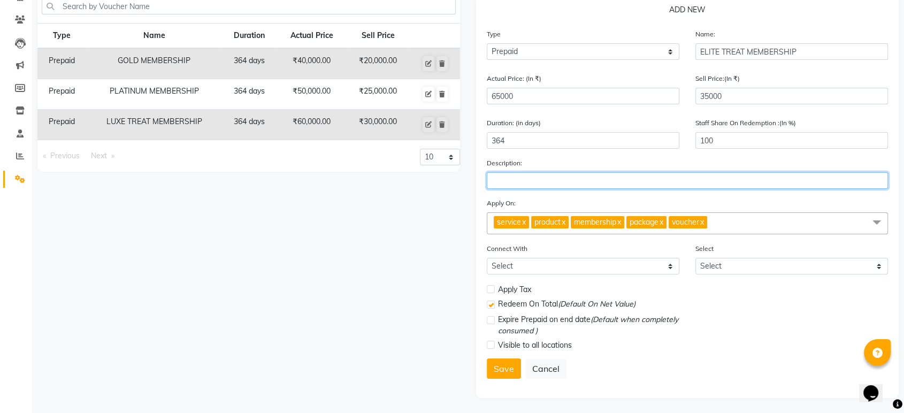
click at [540, 182] on input "text" at bounding box center [687, 180] width 401 height 17
paste input "Name: ELITE TREAT MEMBERSHIP"
click at [517, 180] on input "Name: ELITE TREAT MEMBERSHIP" at bounding box center [687, 180] width 401 height 17
type input "ELITE TREAT MEMBERSHIP"
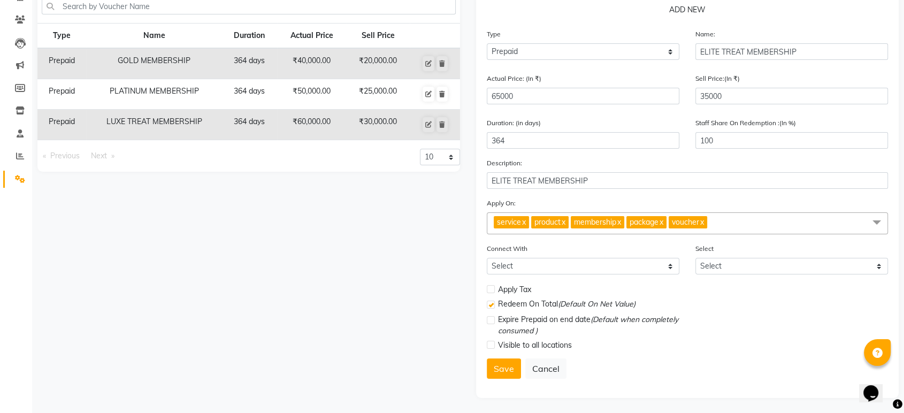
click at [493, 290] on label at bounding box center [491, 289] width 8 height 8
click at [493, 290] on input "checkbox" at bounding box center [490, 289] width 7 height 7
checkbox input "true"
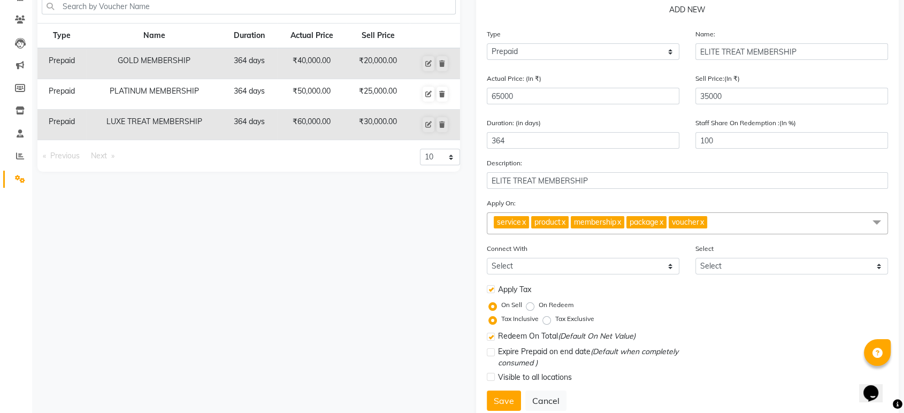
click at [539, 307] on label "On Redeem" at bounding box center [556, 305] width 35 height 10
click at [531, 307] on input "On Redeem" at bounding box center [532, 304] width 7 height 7
radio input "true"
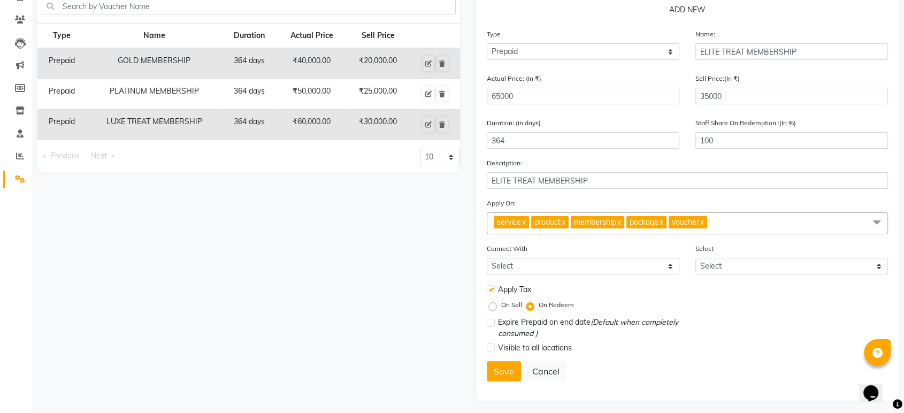
click at [492, 324] on label at bounding box center [491, 323] width 8 height 8
click at [492, 324] on input "checkbox" at bounding box center [490, 323] width 7 height 7
checkbox input "true"
click at [492, 343] on label at bounding box center [491, 347] width 8 height 8
click at [492, 345] on input "checkbox" at bounding box center [490, 348] width 7 height 7
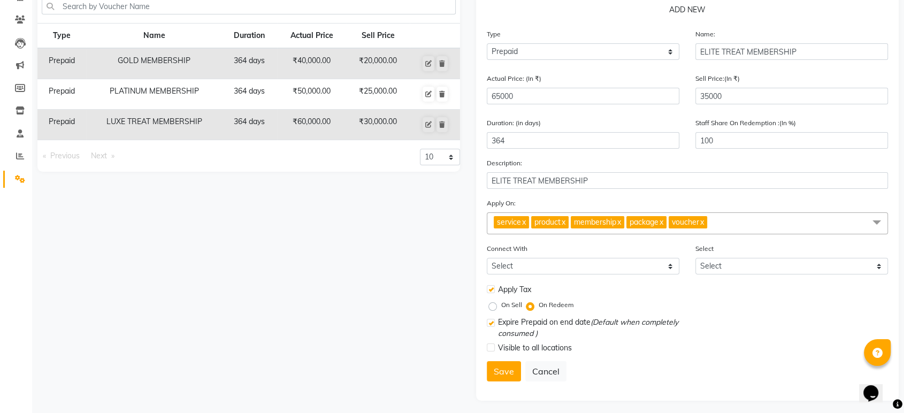
checkbox input "true"
click at [503, 370] on button "Save" at bounding box center [504, 371] width 34 height 20
select select
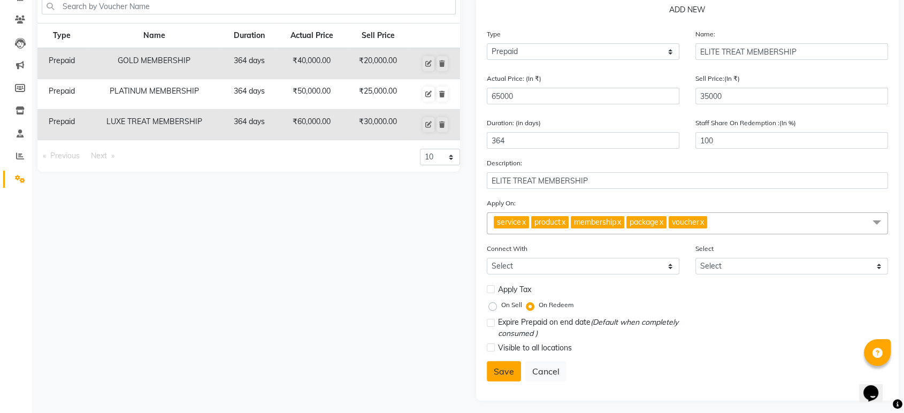
checkbox input "false"
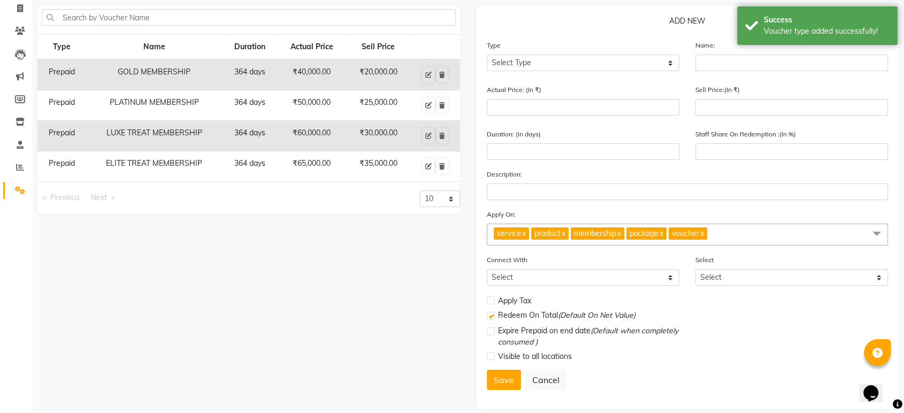
scroll to position [0, 0]
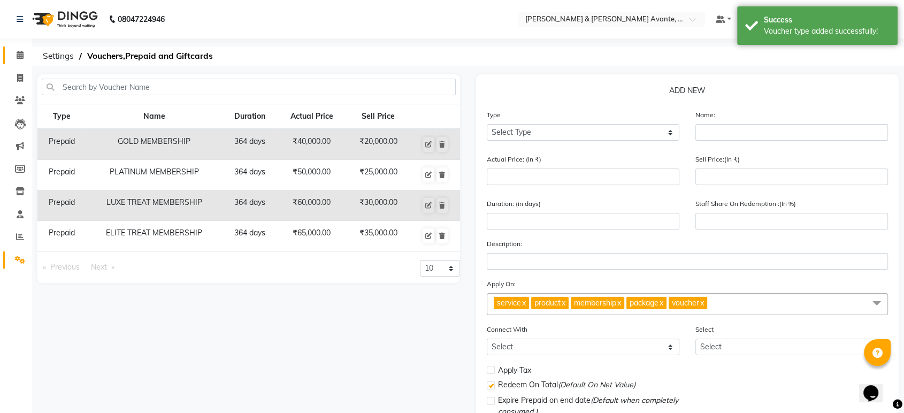
click at [27, 57] on span at bounding box center [20, 55] width 19 height 12
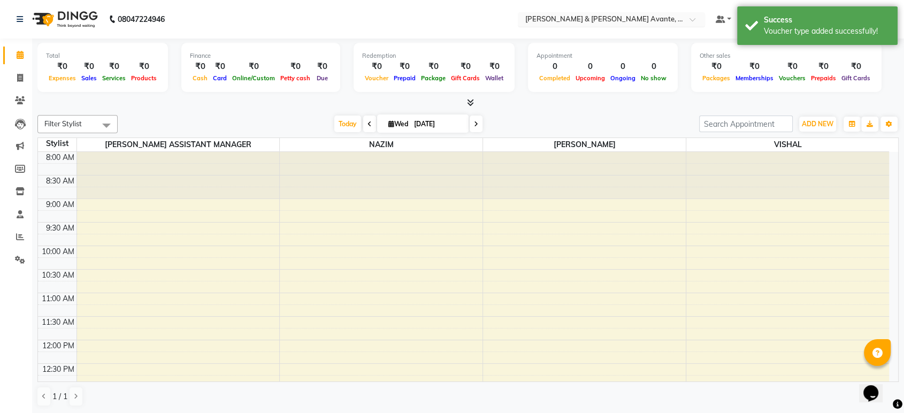
click at [624, 20] on input "text" at bounding box center [600, 20] width 155 height 11
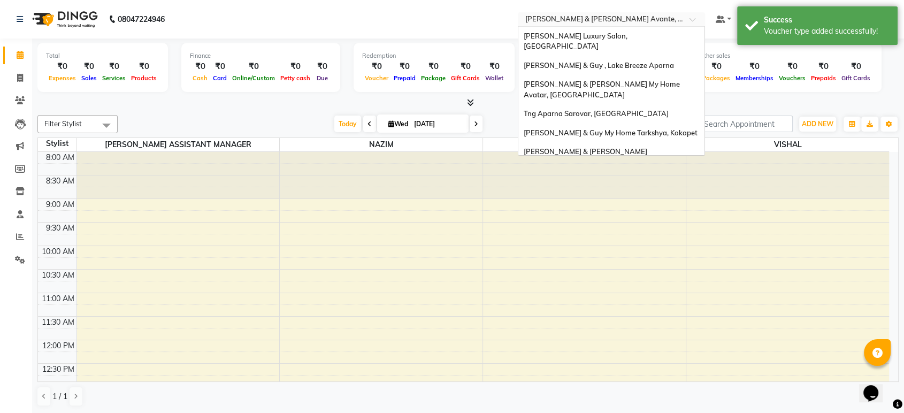
scroll to position [99, 0]
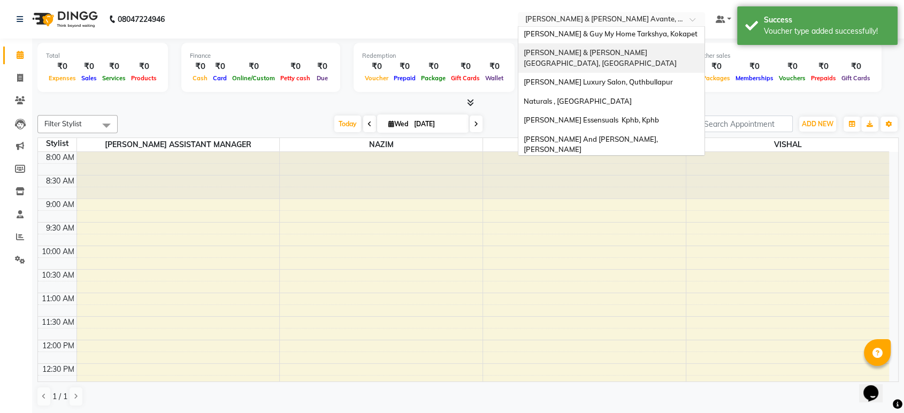
click at [625, 48] on span "[PERSON_NAME] & [PERSON_NAME] [GEOGRAPHIC_DATA], [GEOGRAPHIC_DATA]" at bounding box center [600, 57] width 153 height 19
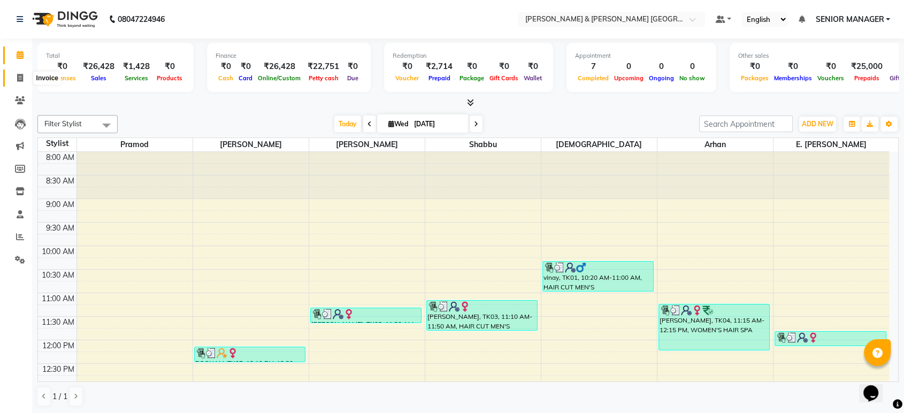
click at [22, 72] on span at bounding box center [20, 78] width 19 height 12
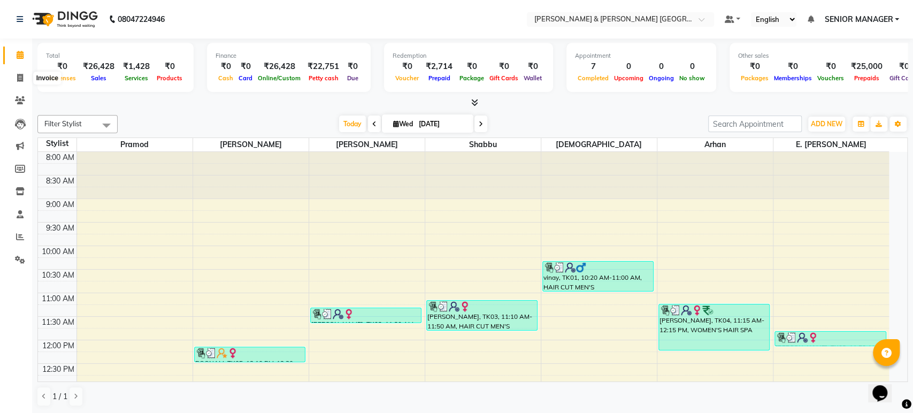
select select "8717"
select select "service"
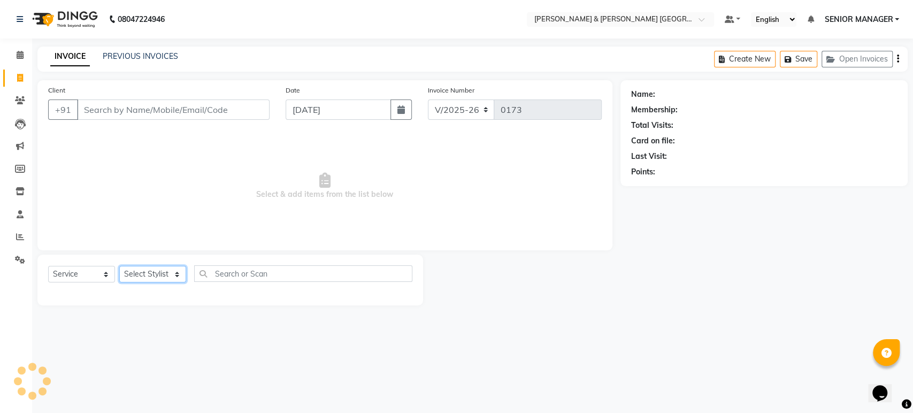
click at [137, 268] on select "Select Stylist Arhan Ashu E. Swapna Laxmi Pramod Shabbu swapna" at bounding box center [152, 274] width 67 height 17
select select "88028"
click at [119, 266] on select "Select Stylist Arhan Ashu E. Swapna Laxmi Pramod Shabbu swapna" at bounding box center [152, 274] width 67 height 17
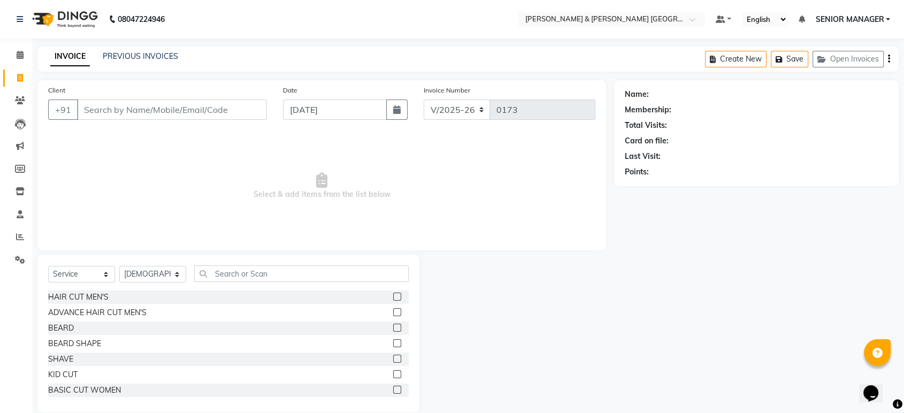
click at [393, 297] on label at bounding box center [397, 297] width 8 height 8
click at [393, 297] on input "checkbox" at bounding box center [396, 297] width 7 height 7
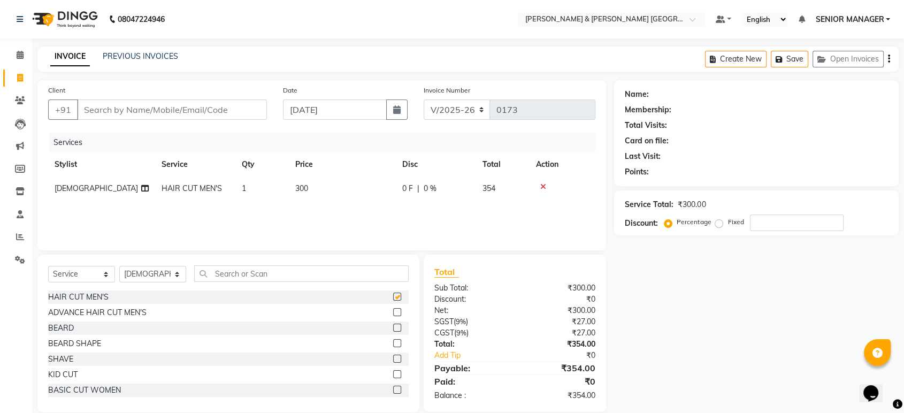
checkbox input "false"
